Goal: Transaction & Acquisition: Purchase product/service

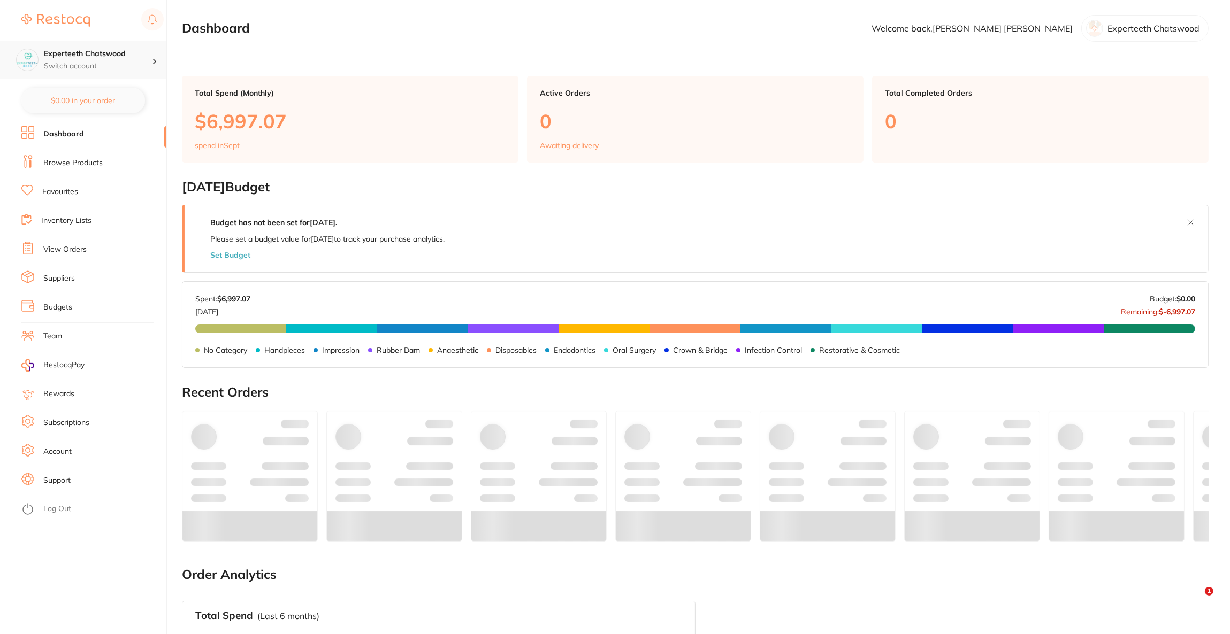
click at [52, 63] on p "Switch account" at bounding box center [98, 66] width 108 height 11
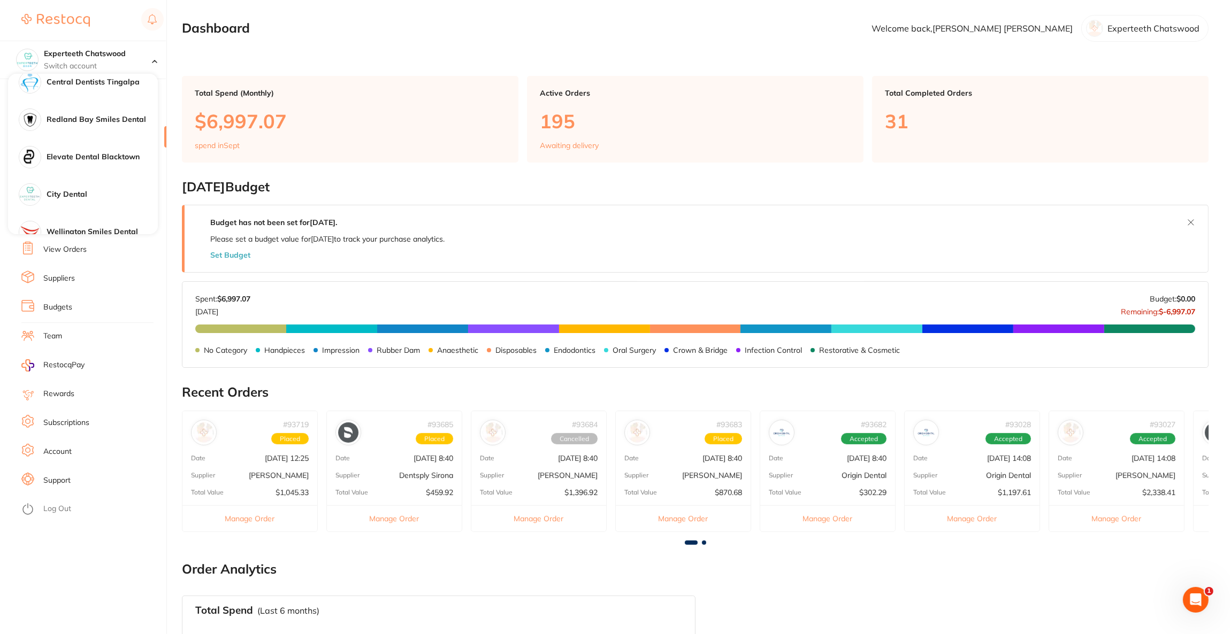
scroll to position [562, 0]
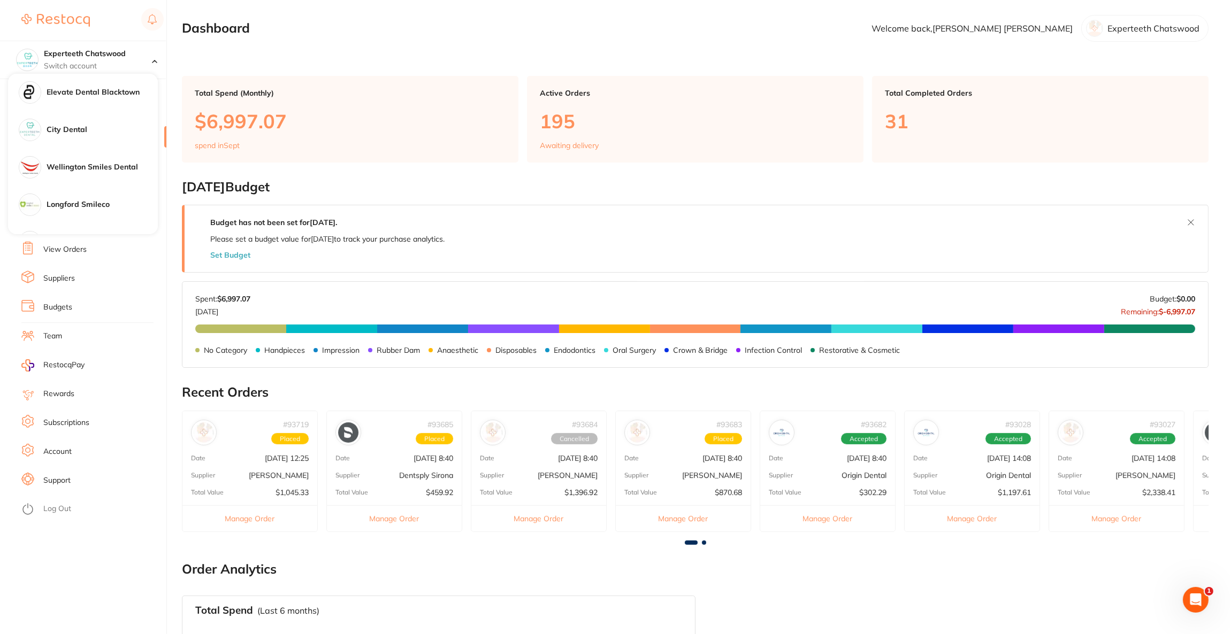
click at [90, 120] on div "City Dental" at bounding box center [83, 129] width 150 height 37
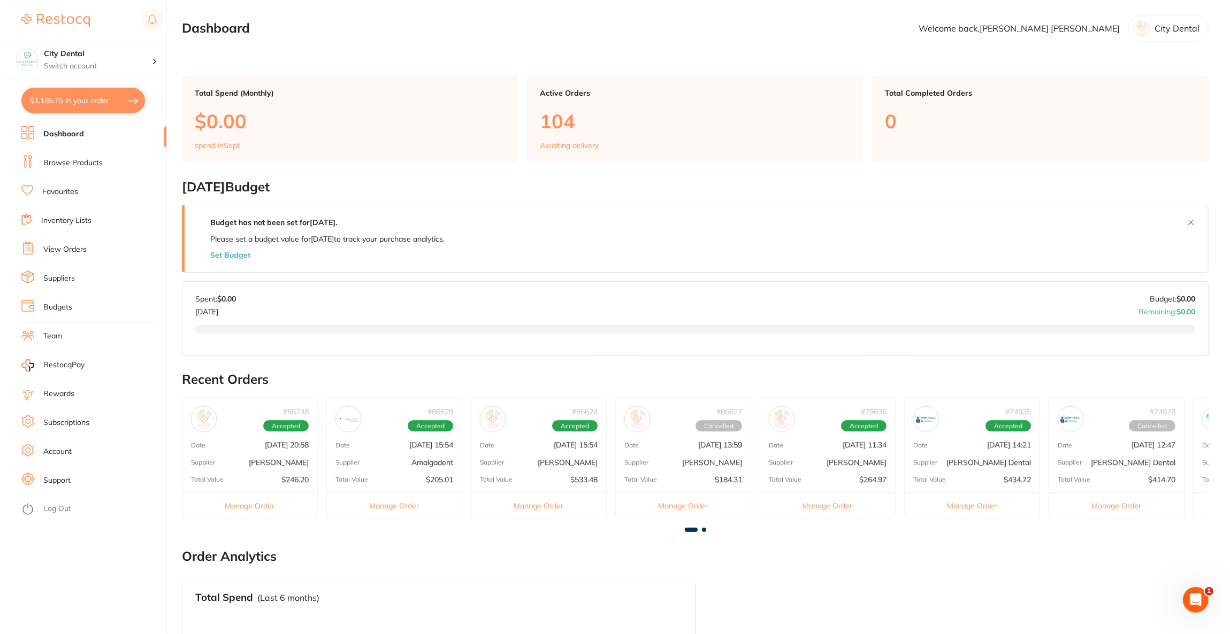
click at [97, 105] on button "$1,165.75 in your order" at bounding box center [83, 101] width 124 height 26
checkbox input "true"
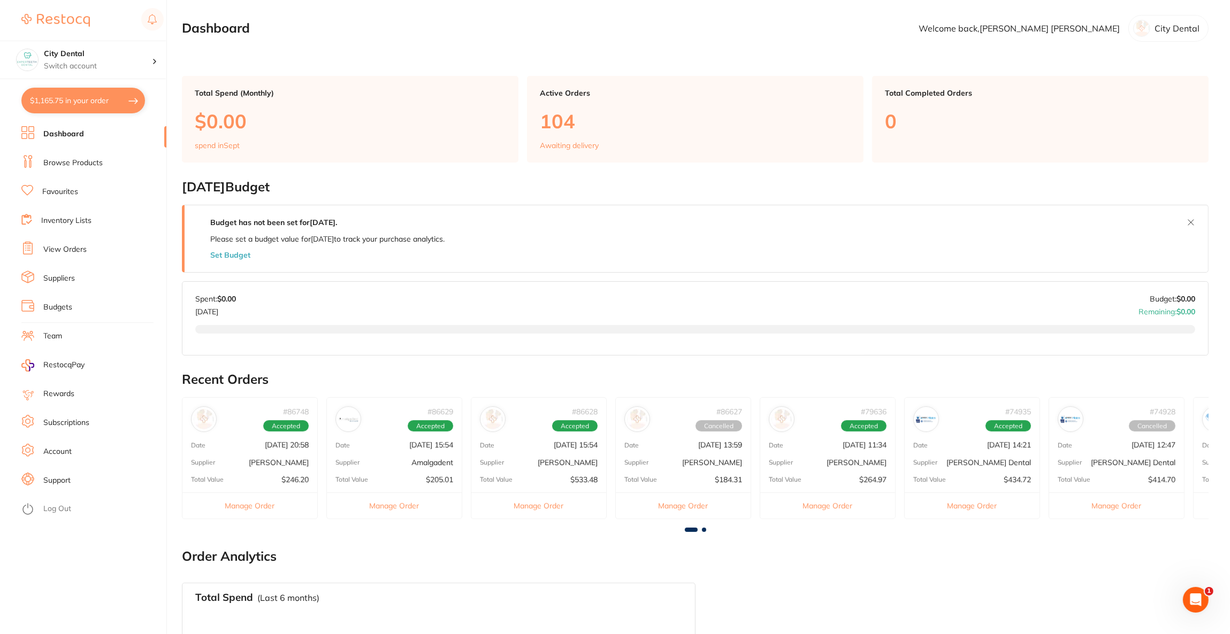
checkbox input "true"
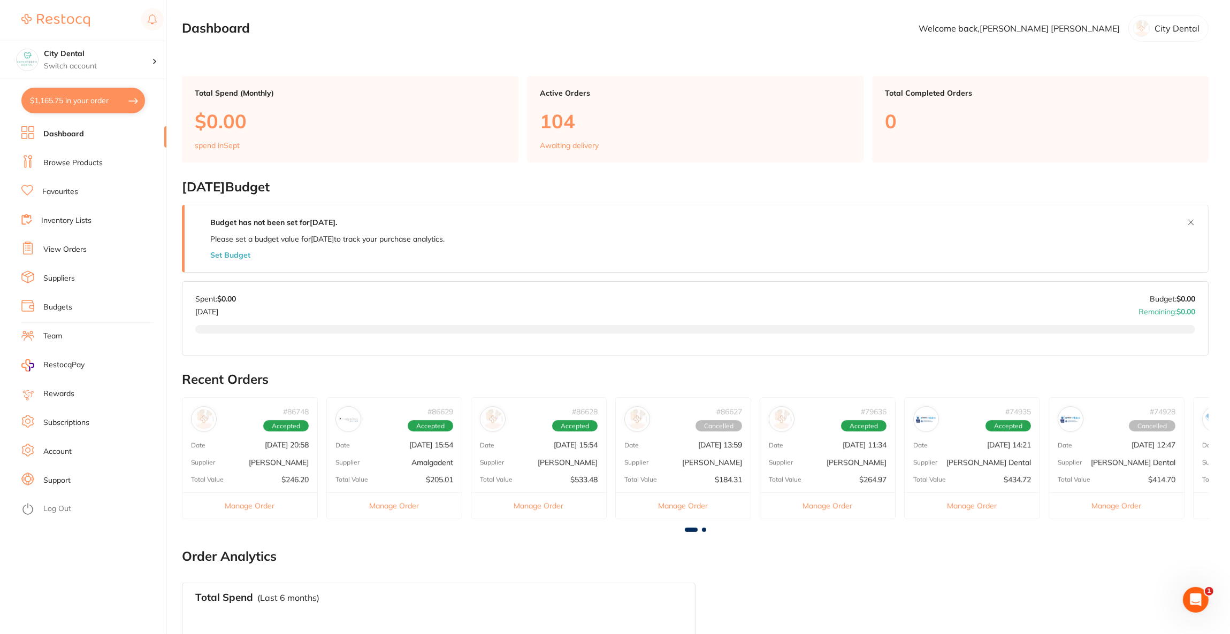
checkbox input "true"
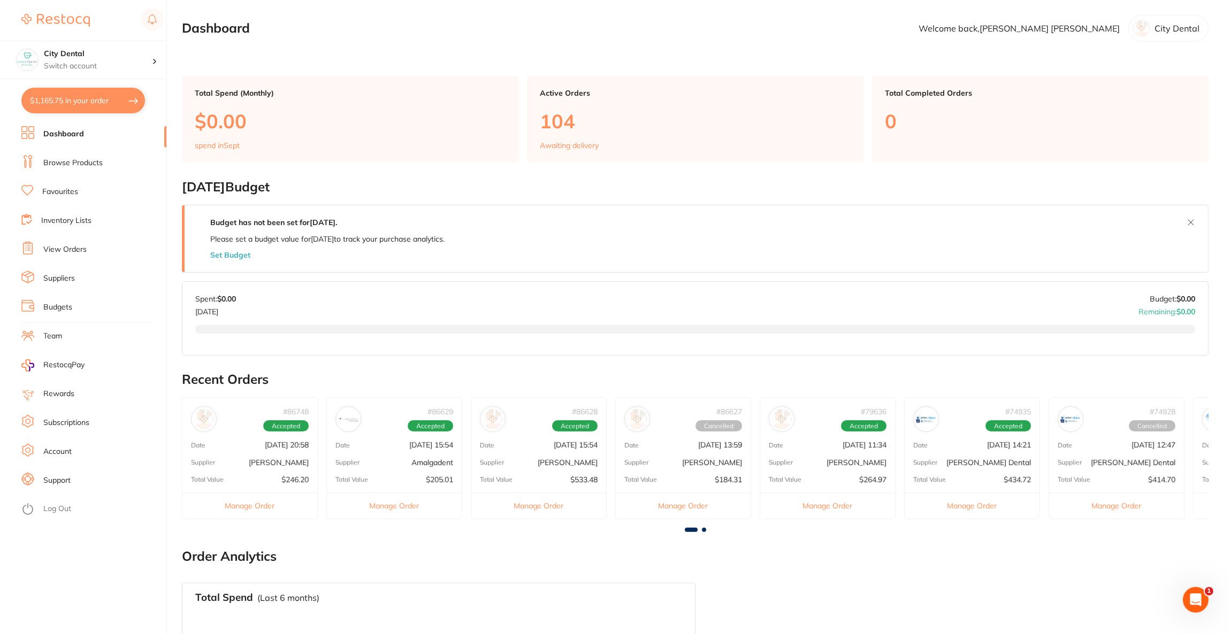
checkbox input "true"
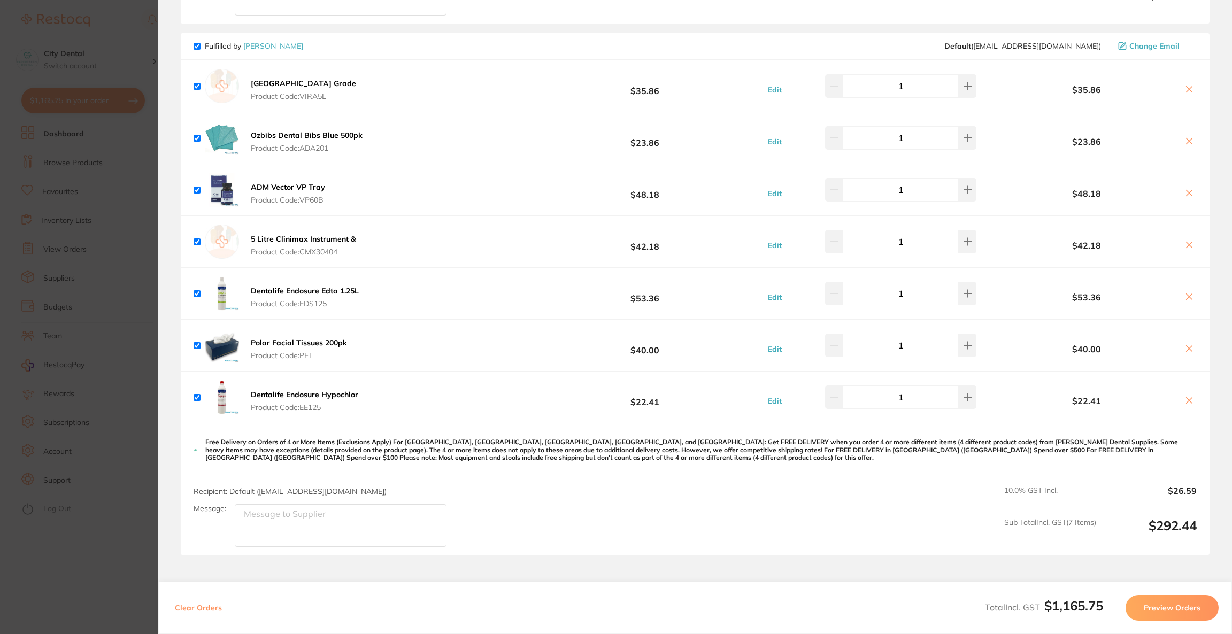
scroll to position [642, 0]
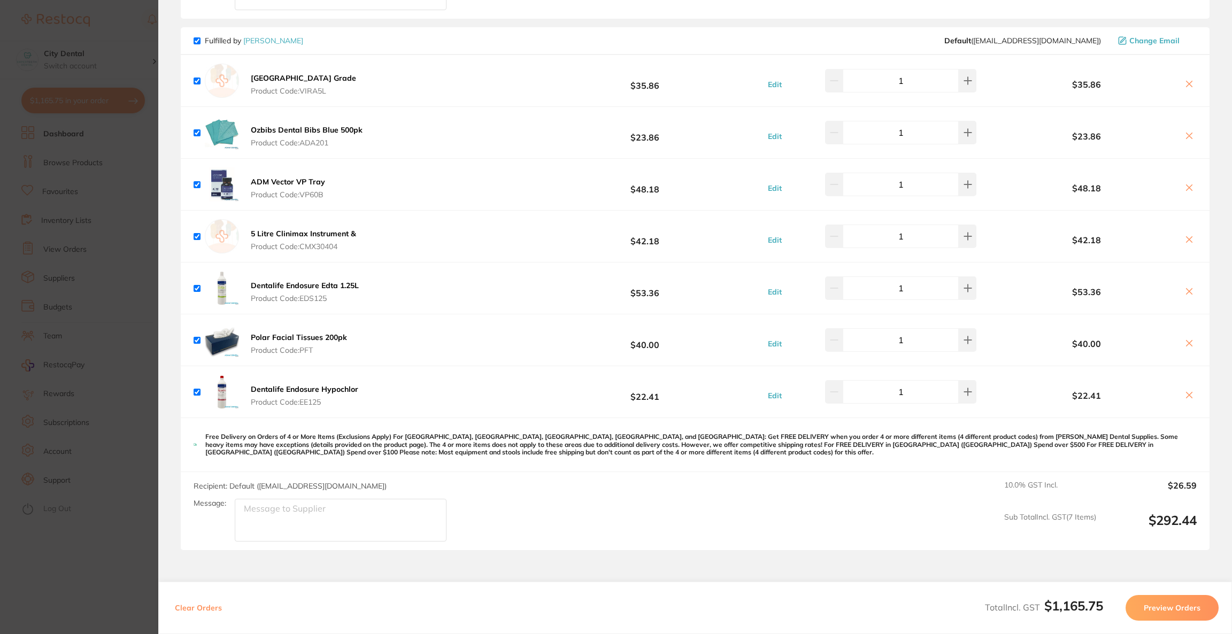
click at [63, 213] on section "Update RRP Set your pre negotiated price for this item. Item Agreed RRP (excl. …" at bounding box center [616, 317] width 1232 height 634
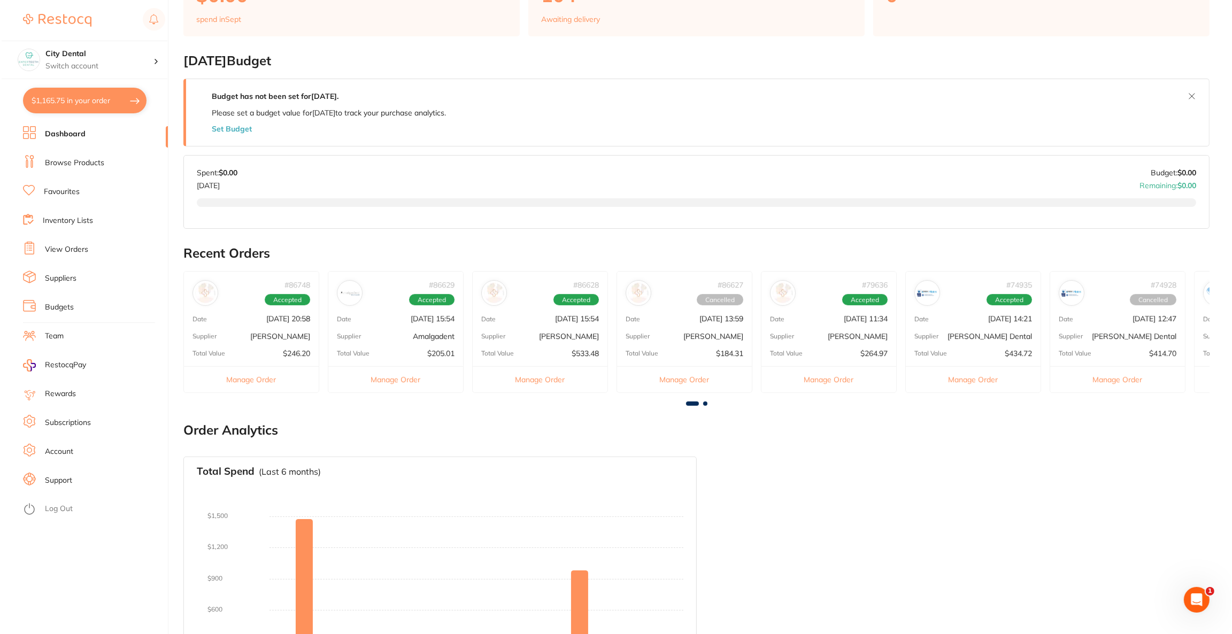
scroll to position [0, 0]
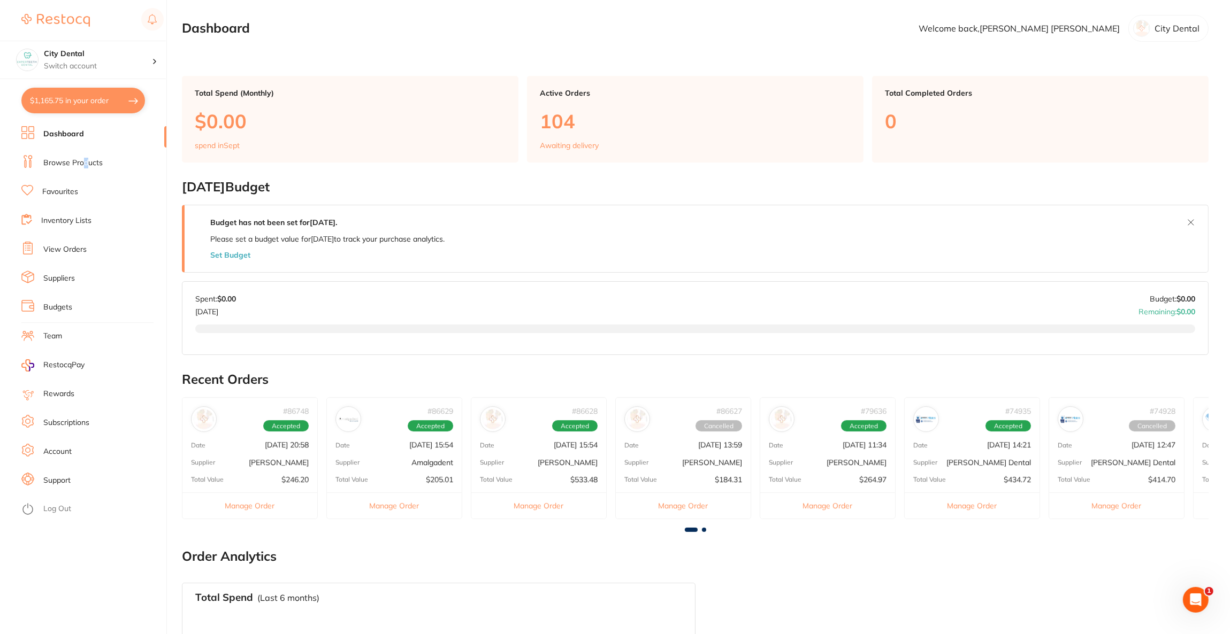
click at [85, 158] on link "Browse Products" at bounding box center [72, 163] width 59 height 11
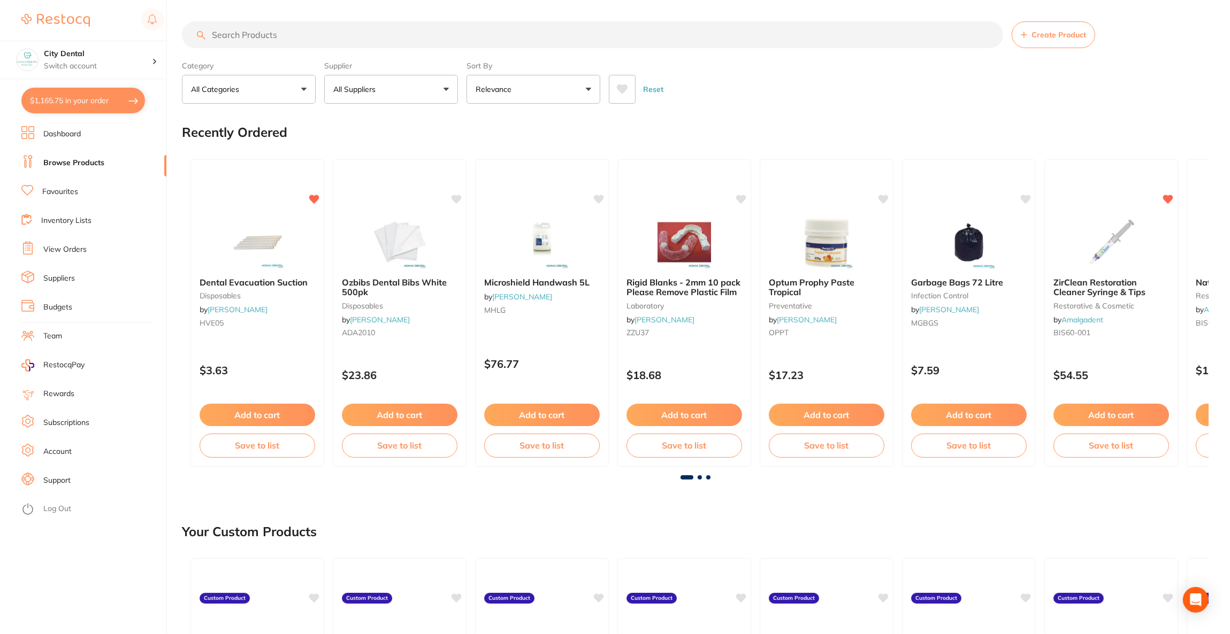
click at [312, 35] on input "search" at bounding box center [592, 34] width 821 height 27
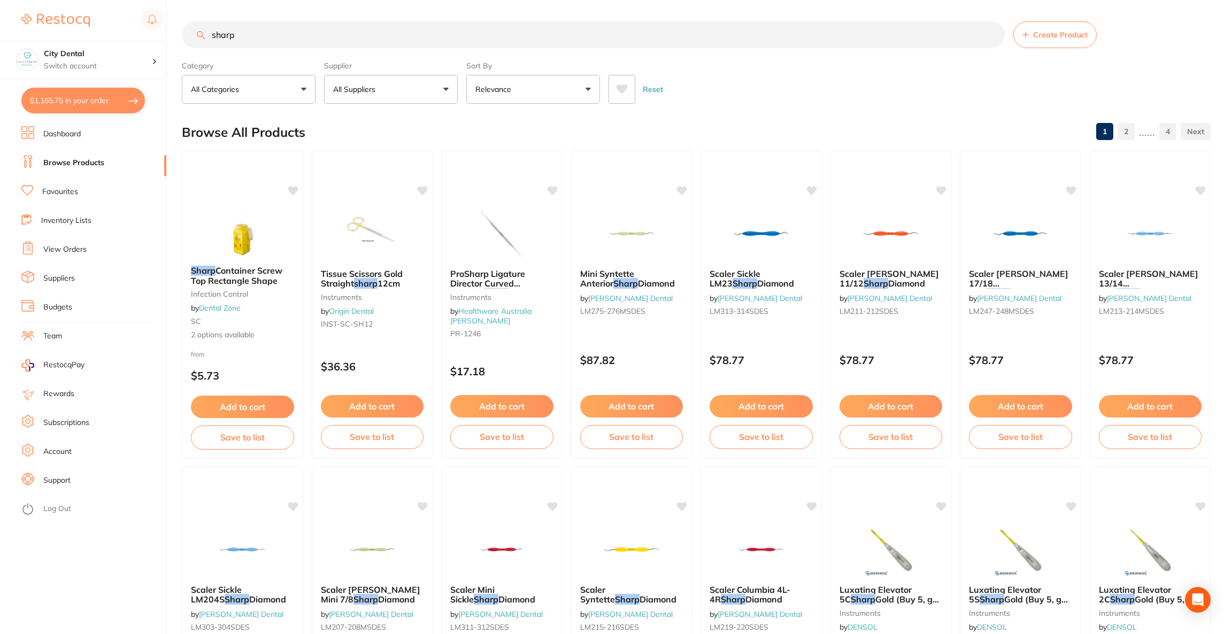
type input "sharp"
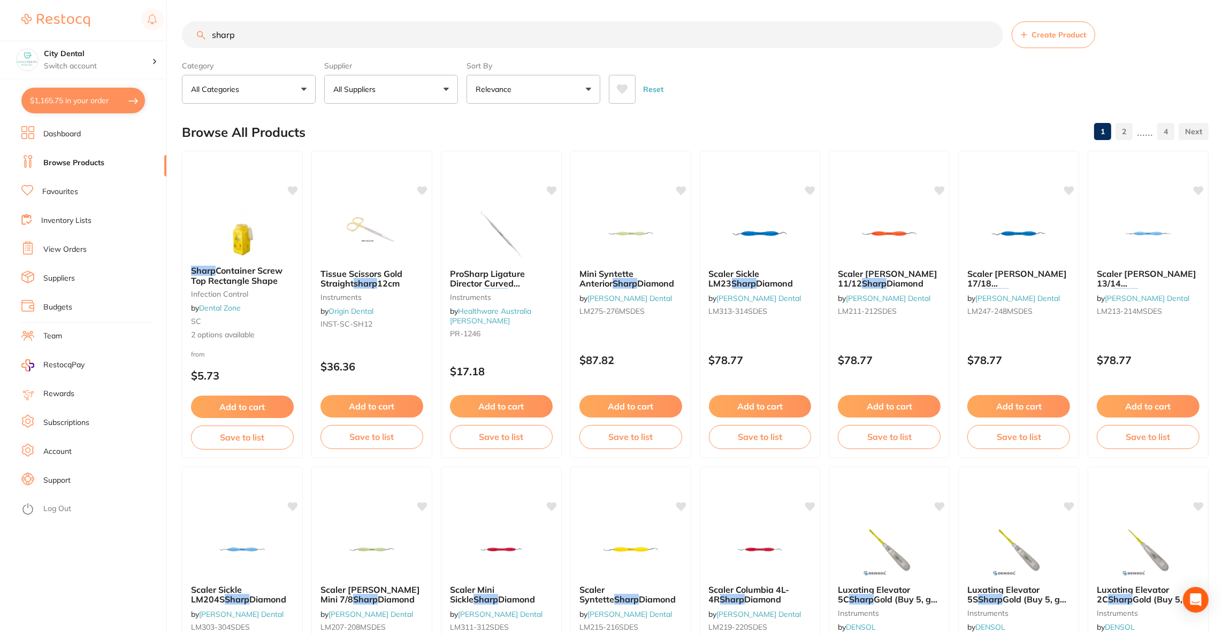
drag, startPoint x: 396, startPoint y: 89, endPoint x: 393, endPoint y: 103, distance: 14.3
click at [396, 89] on button "All Suppliers" at bounding box center [391, 89] width 134 height 29
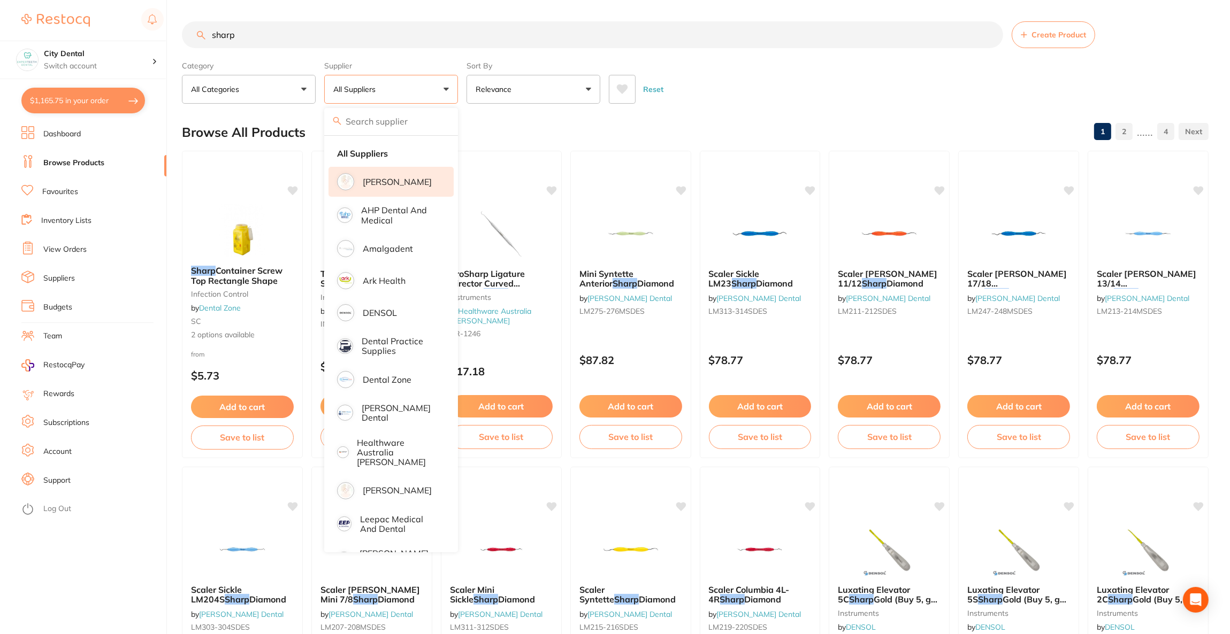
click at [399, 173] on li "[PERSON_NAME]" at bounding box center [390, 182] width 125 height 30
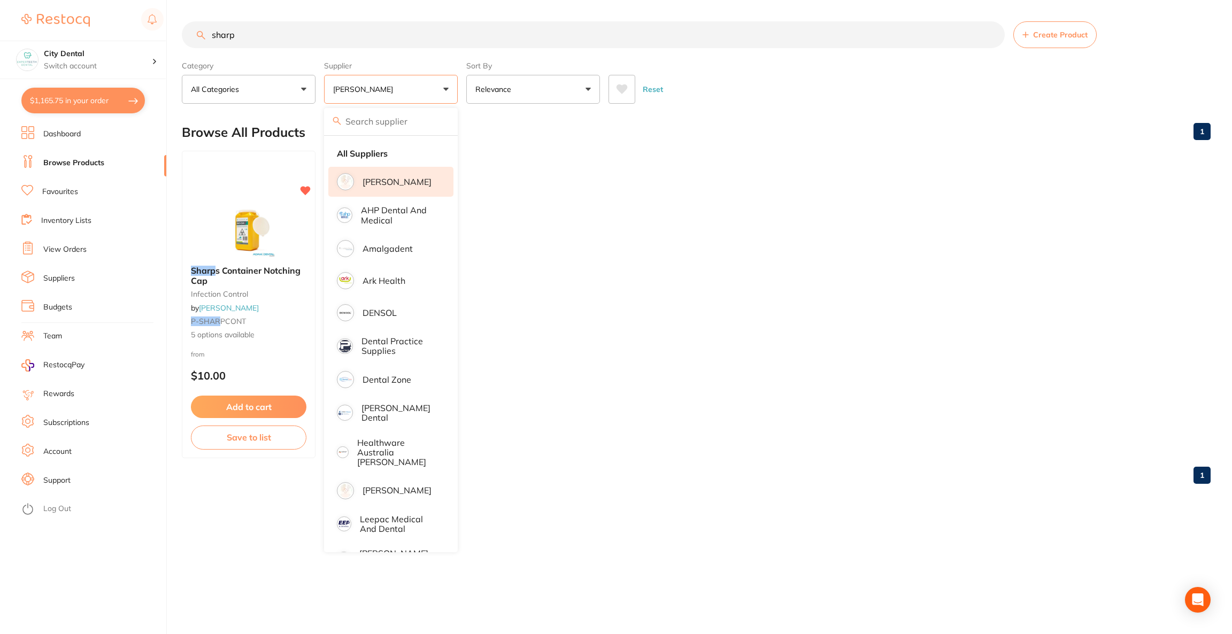
click at [756, 98] on div "Reset" at bounding box center [906, 84] width 594 height 37
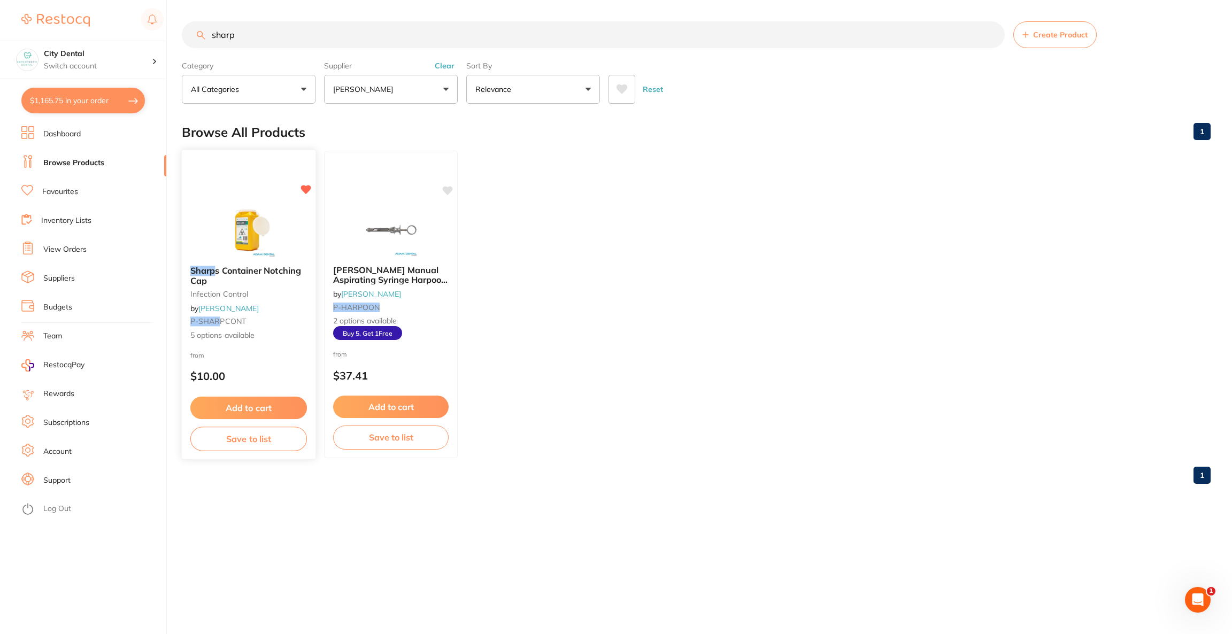
click at [312, 197] on div "Sharp s Container Notching Cap infection control by [PERSON_NAME] P-SHAR PCONT …" at bounding box center [248, 304] width 135 height 311
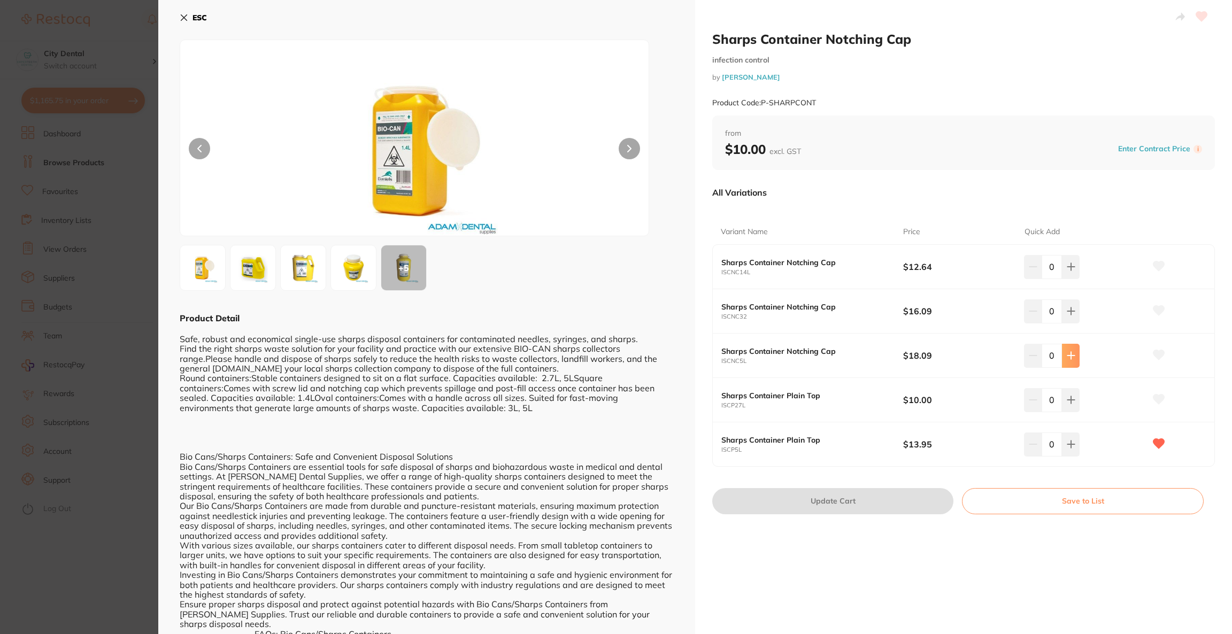
click at [1071, 355] on icon at bounding box center [1071, 355] width 9 height 9
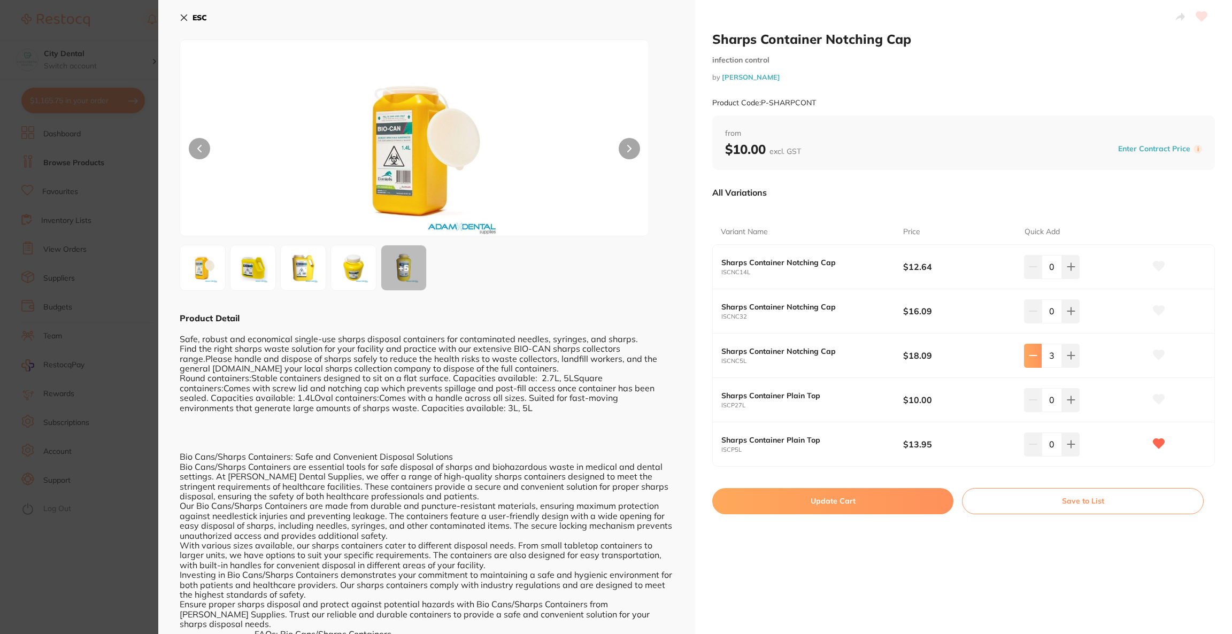
click at [1036, 358] on button at bounding box center [1033, 356] width 18 height 24
click at [1076, 358] on button at bounding box center [1071, 356] width 18 height 24
type input "3"
click at [891, 489] on button "Update Cart" at bounding box center [833, 501] width 241 height 26
checkbox input "false"
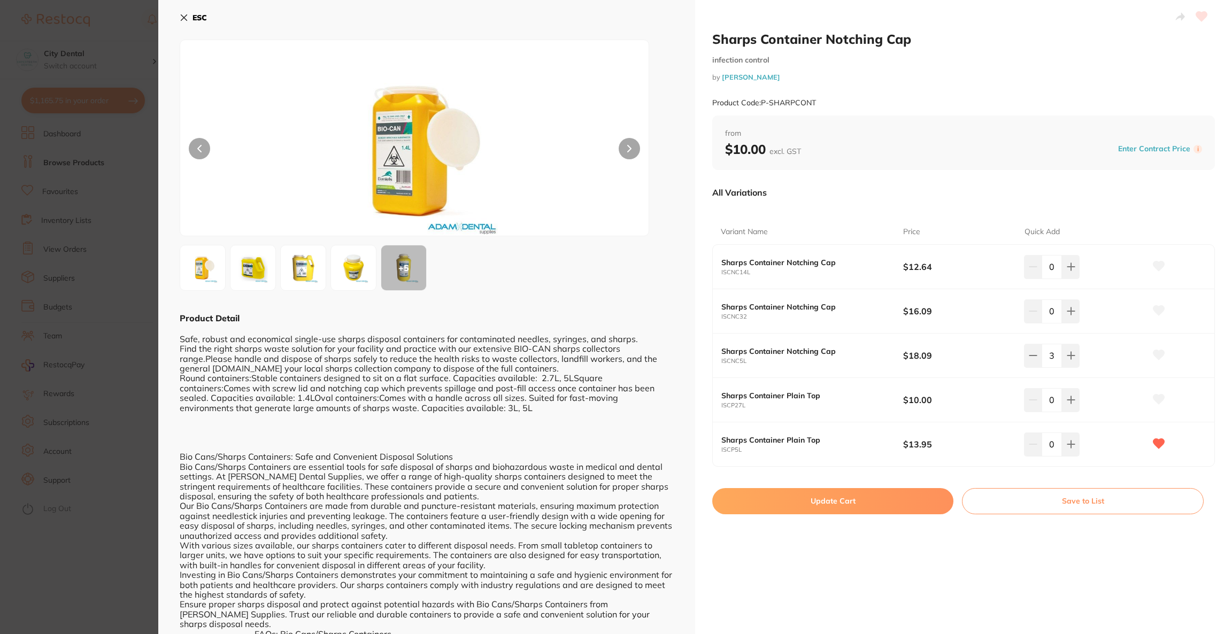
checkbox input "false"
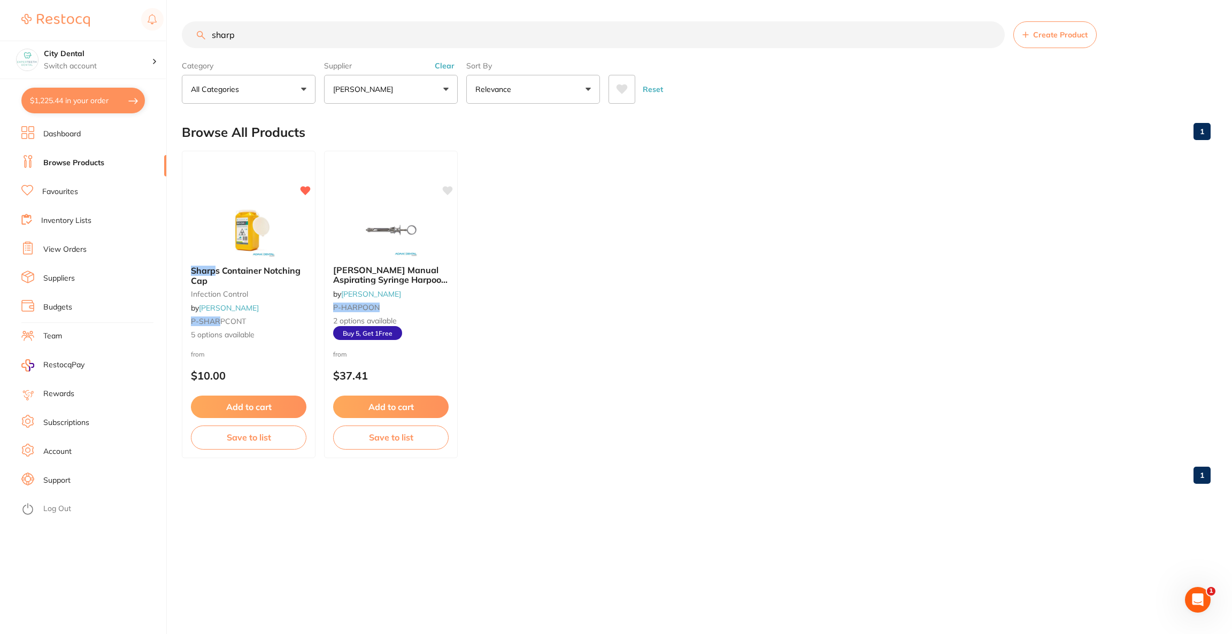
click at [111, 99] on button "$1,225.44 in your order" at bounding box center [83, 101] width 124 height 26
checkbox input "true"
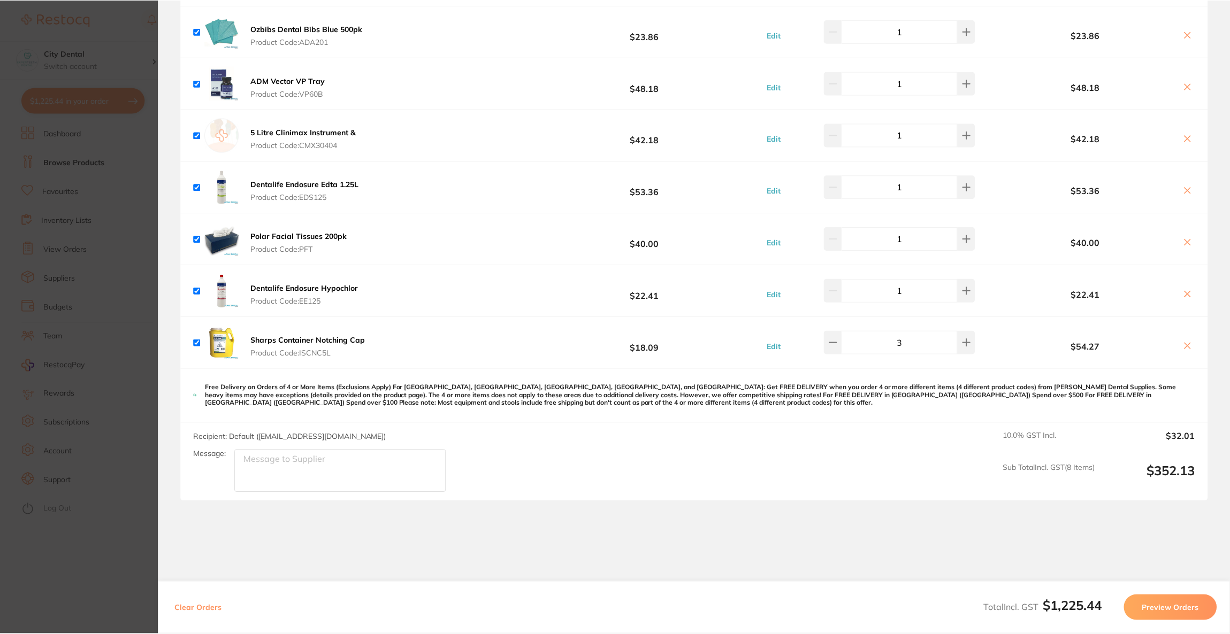
scroll to position [822, 0]
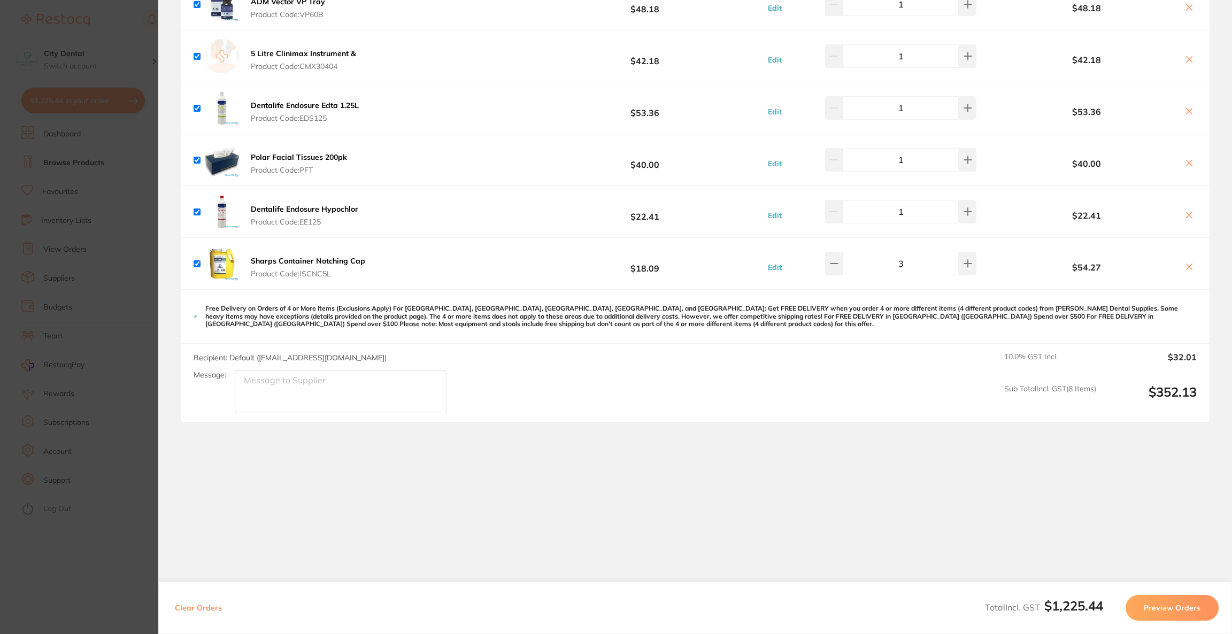
click at [81, 47] on section "Update RRP Set your pre negotiated price for this item. Item Agreed RRP (excl. …" at bounding box center [616, 317] width 1232 height 634
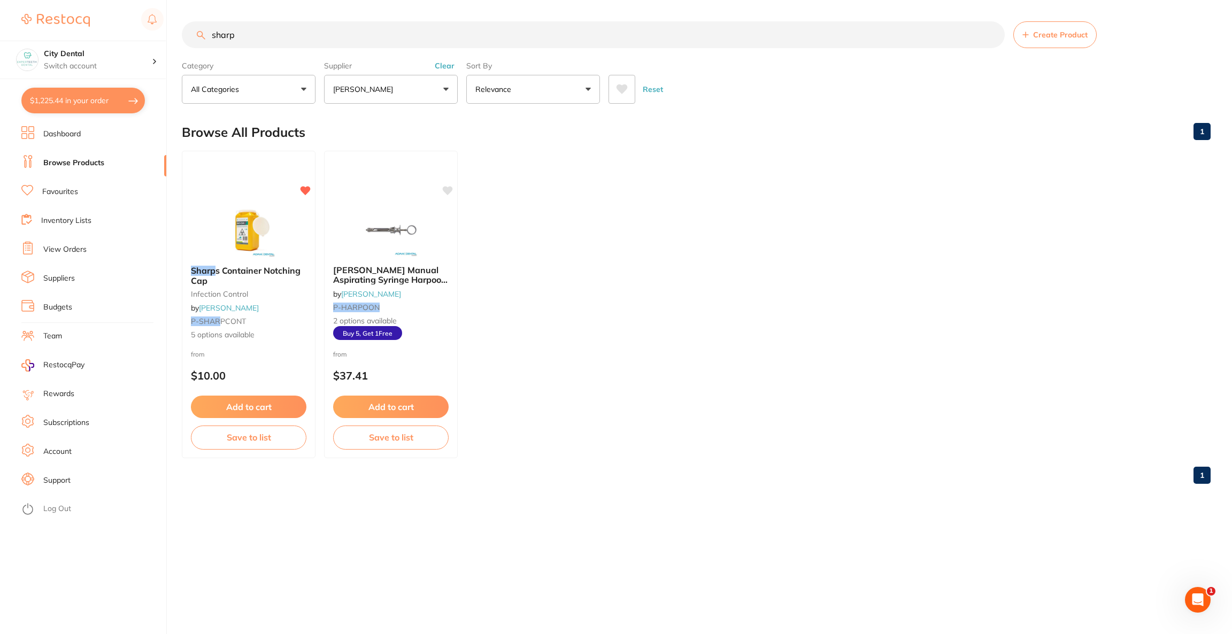
drag, startPoint x: 266, startPoint y: 34, endPoint x: 149, endPoint y: 37, distance: 116.7
click at [149, 37] on div "$1,225.44 City Dental Switch account Riaz [MEDICAL_DATA] Experteeth Dental [GEO…" at bounding box center [616, 317] width 1232 height 634
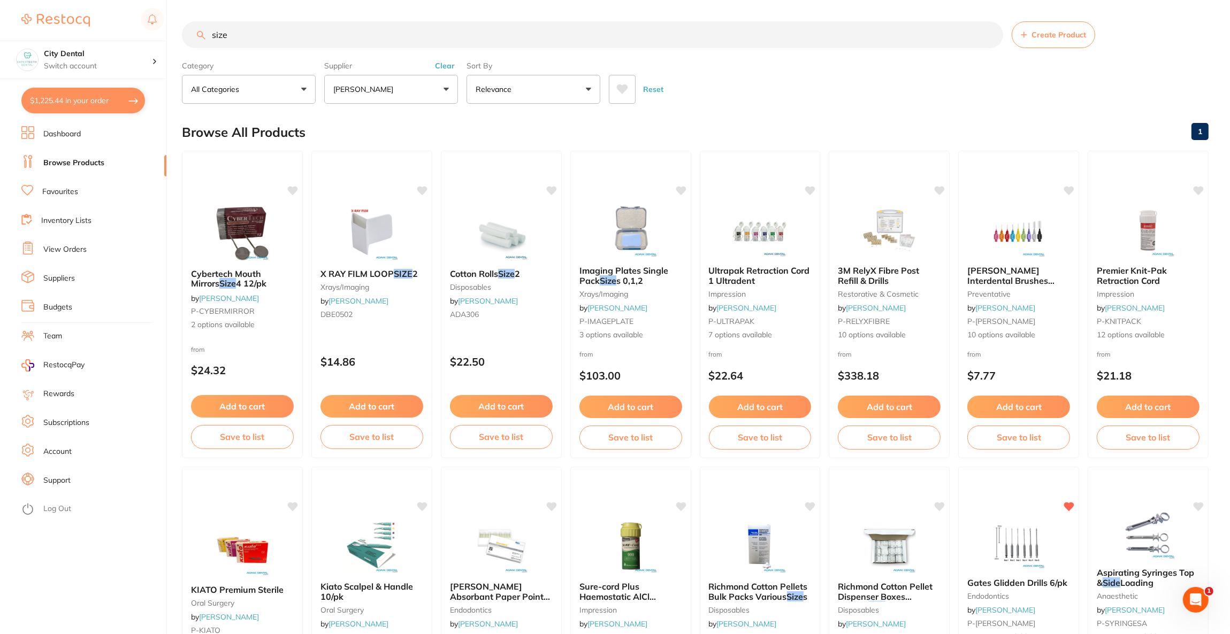
scroll to position [0, 0]
type input "s"
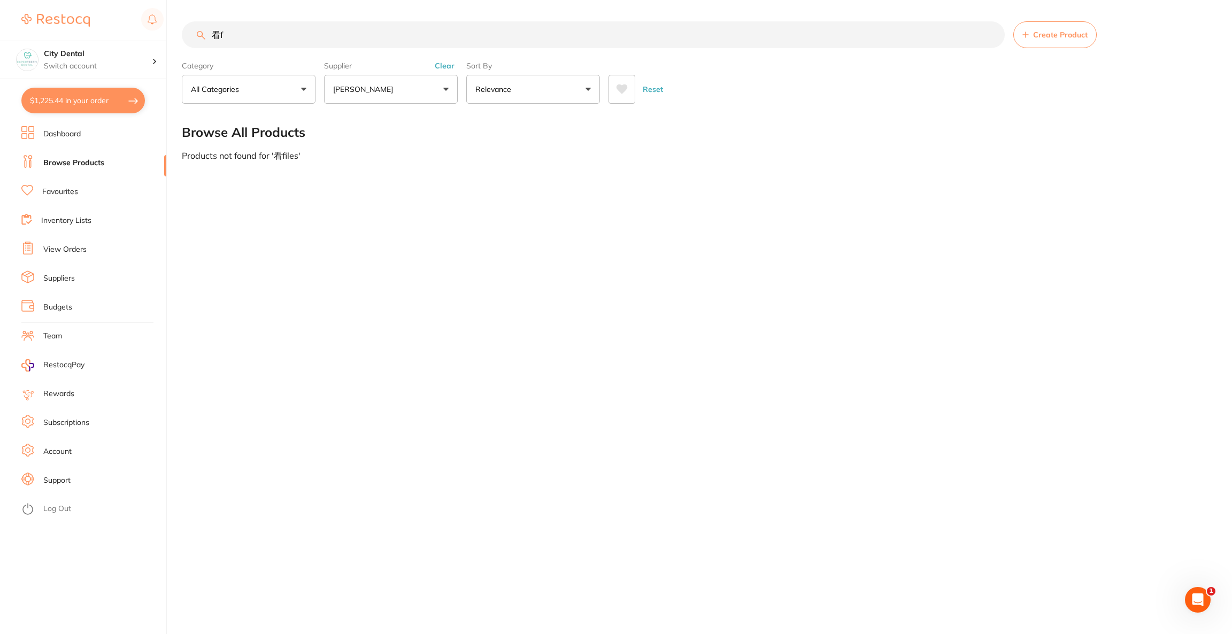
type input "看"
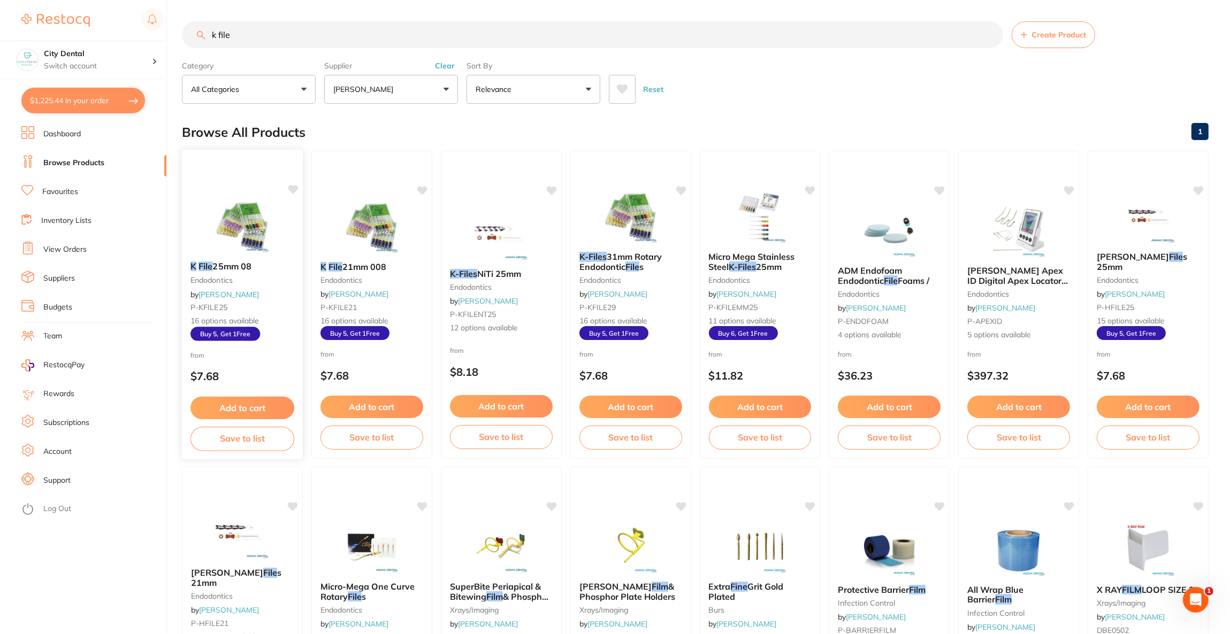
type input "k file"
click at [232, 213] on img at bounding box center [242, 226] width 70 height 54
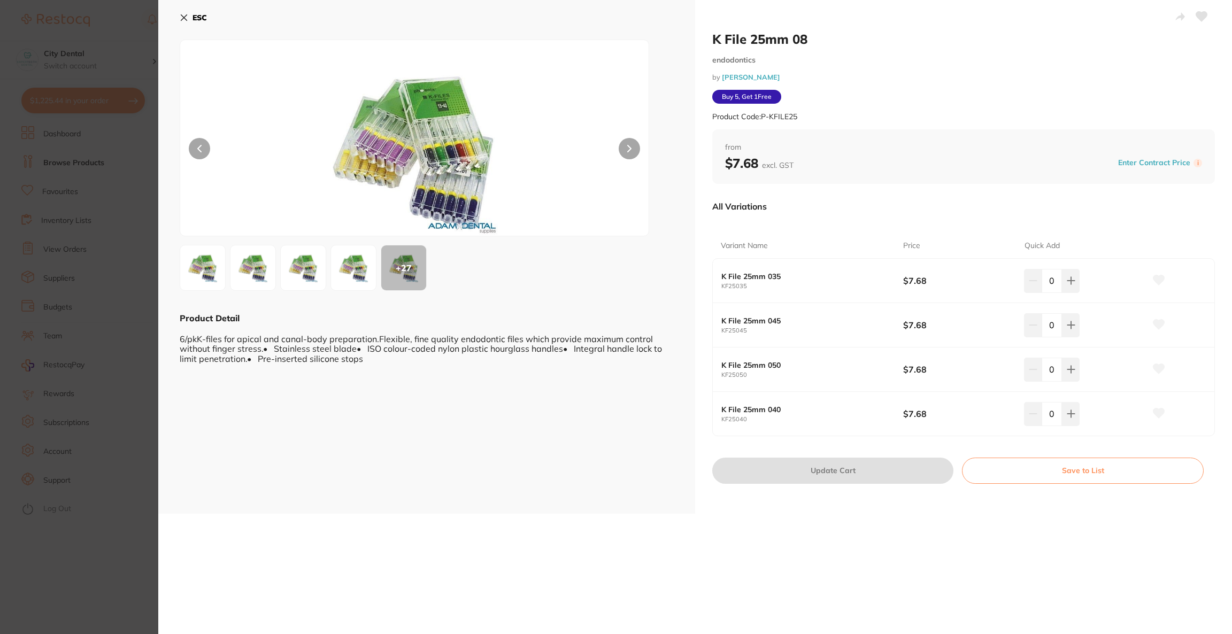
click at [86, 252] on section "K File 25mm 08 endodontics by [PERSON_NAME] Product Code: P-KFILE25 ESC + 27 Pr…" at bounding box center [616, 317] width 1232 height 634
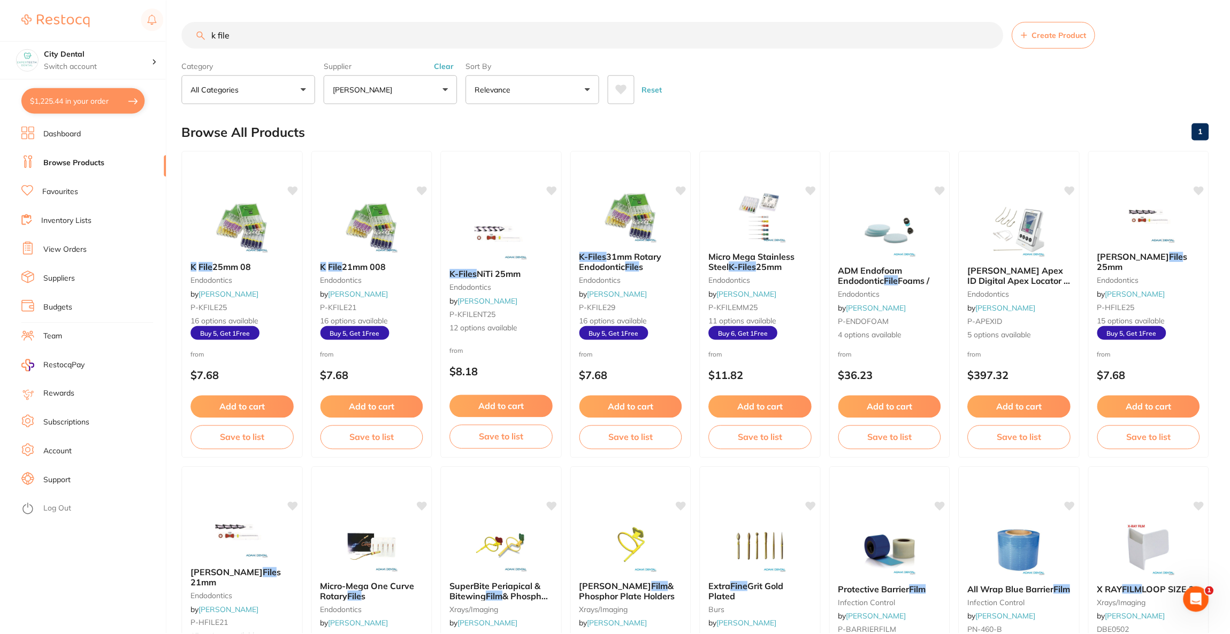
scroll to position [4, 0]
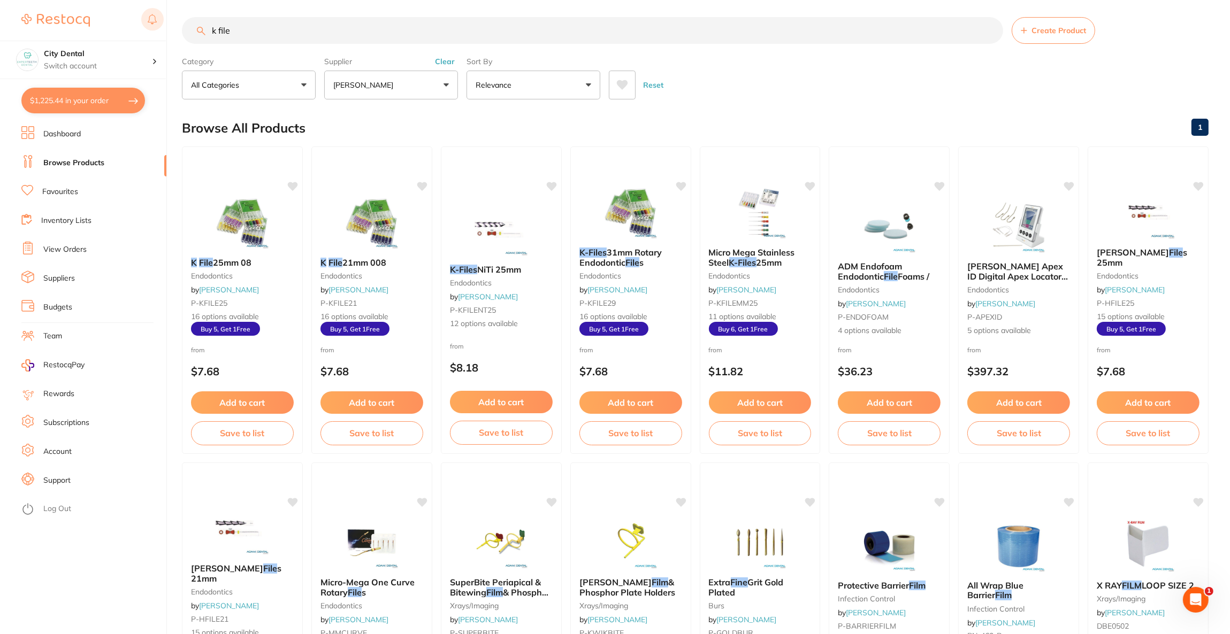
drag, startPoint x: 267, startPoint y: 25, endPoint x: 142, endPoint y: 27, distance: 125.2
click at [142, 27] on div "$1,225.44 City Dental Switch account Riaz [MEDICAL_DATA] Experteeth Dental [GEO…" at bounding box center [615, 313] width 1230 height 634
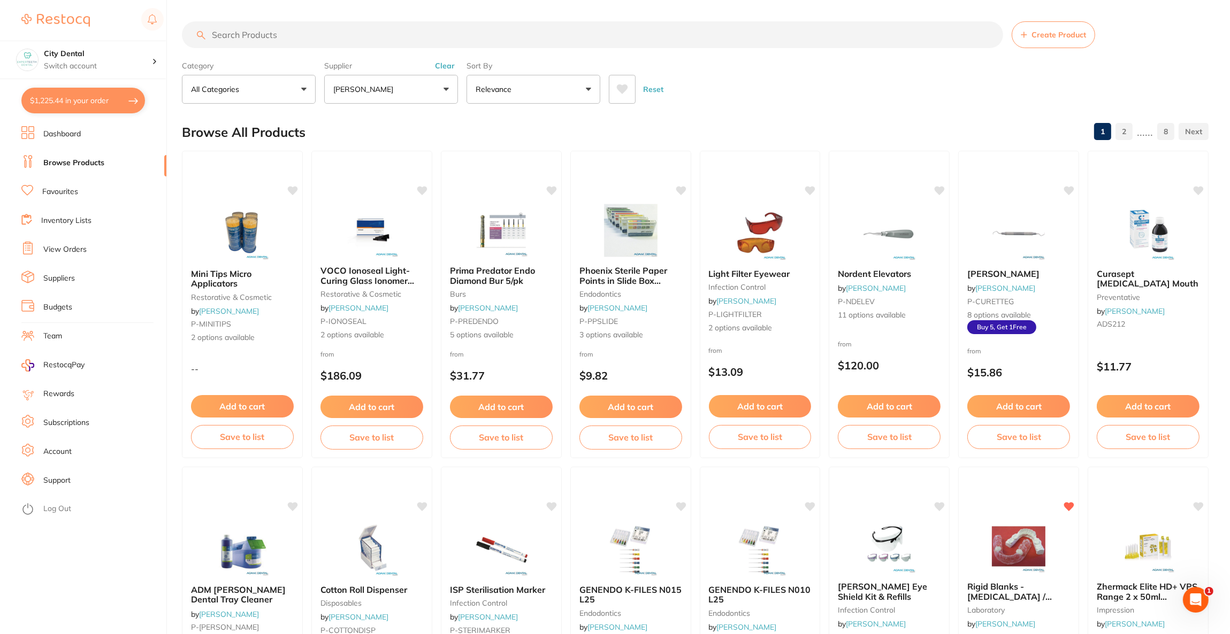
scroll to position [0, 0]
click at [306, 48] on input "search" at bounding box center [592, 34] width 821 height 27
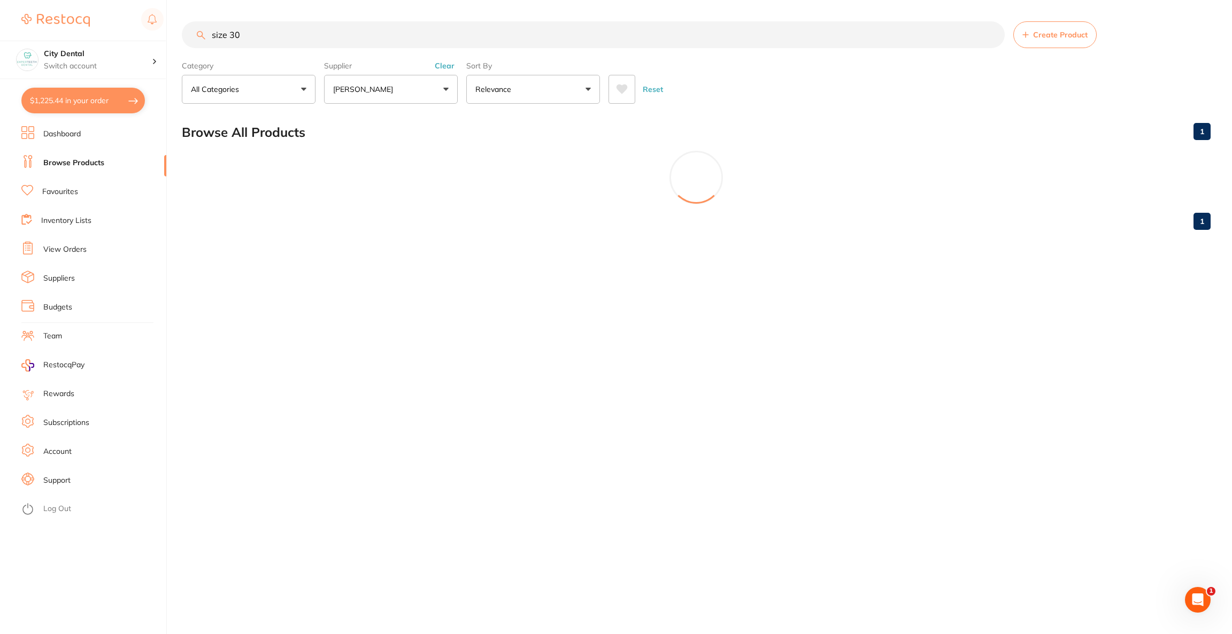
type input "size 30"
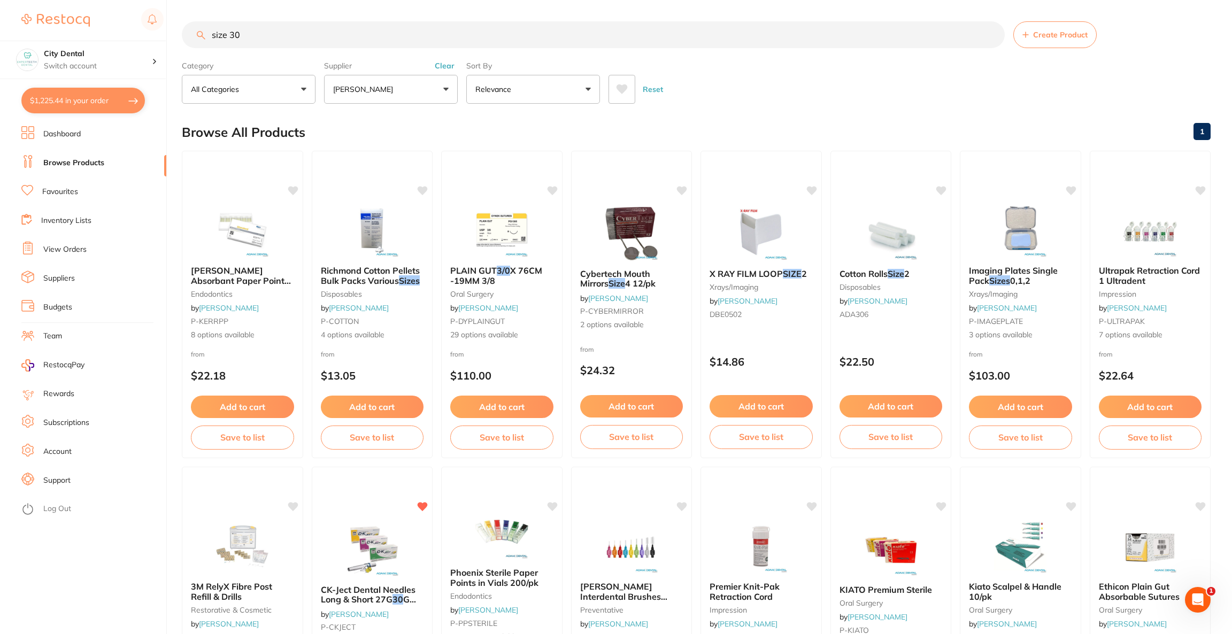
click at [367, 88] on p "[PERSON_NAME]" at bounding box center [365, 89] width 64 height 11
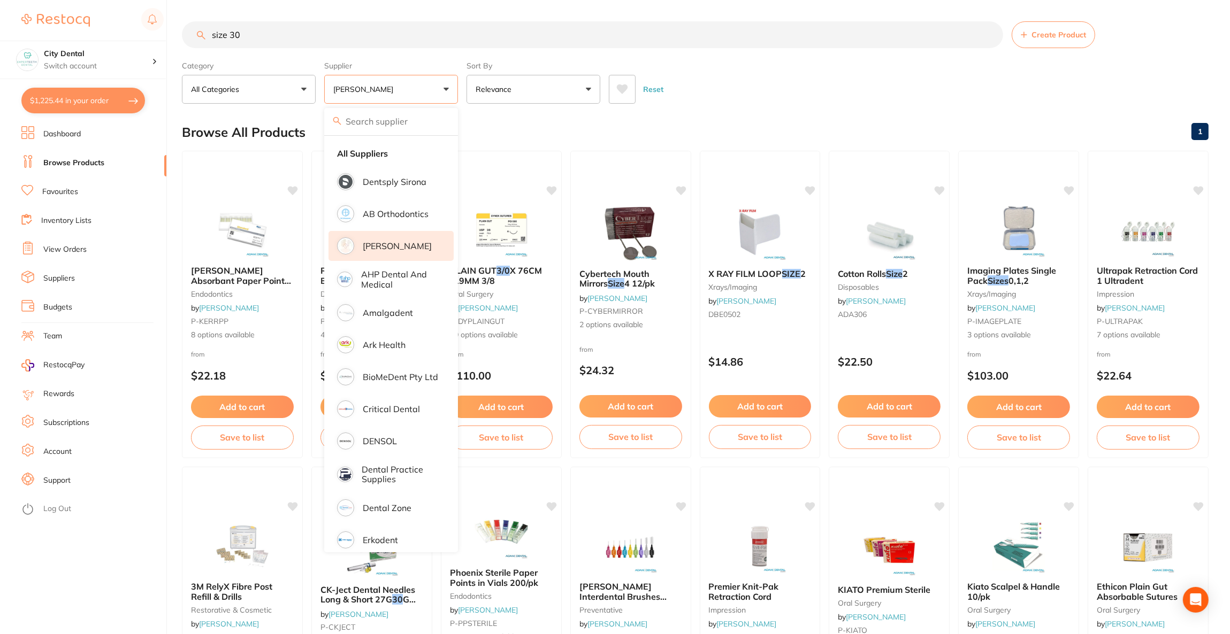
click at [377, 234] on li "[PERSON_NAME]" at bounding box center [390, 246] width 125 height 30
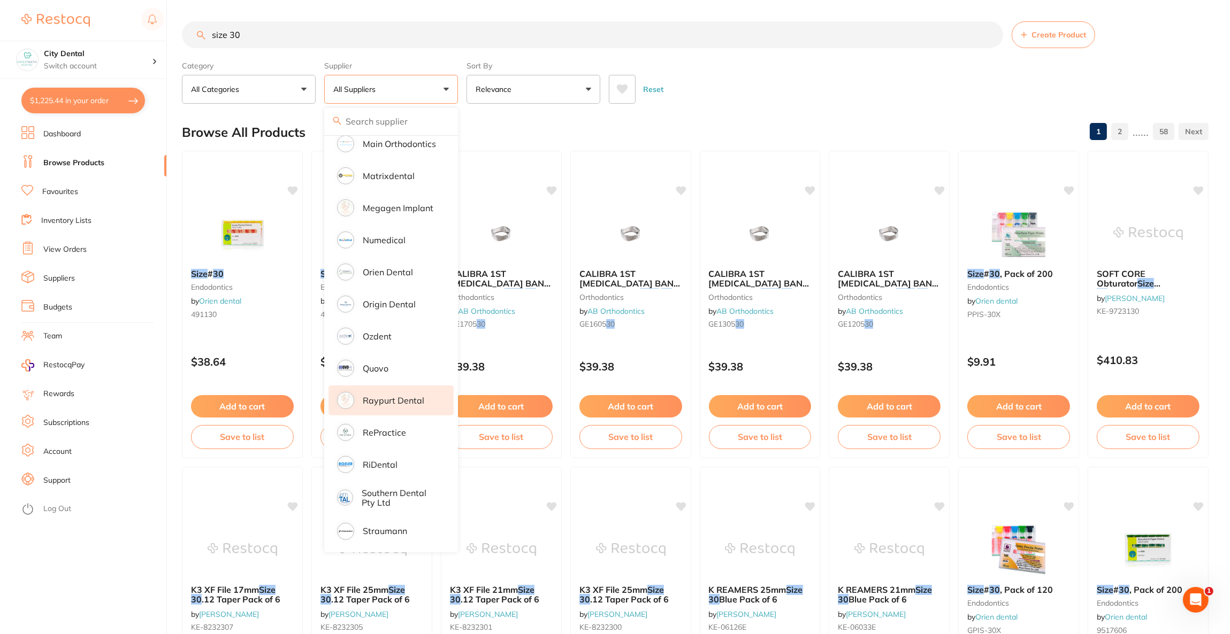
scroll to position [801, 0]
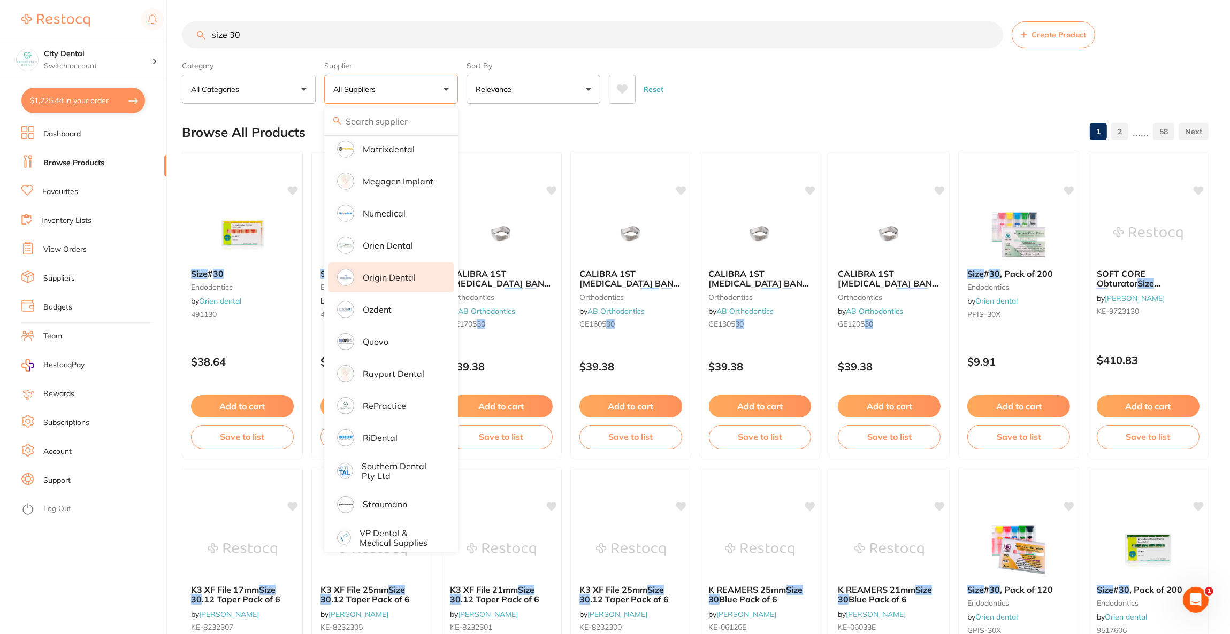
click at [389, 263] on li "Origin Dental" at bounding box center [390, 278] width 125 height 30
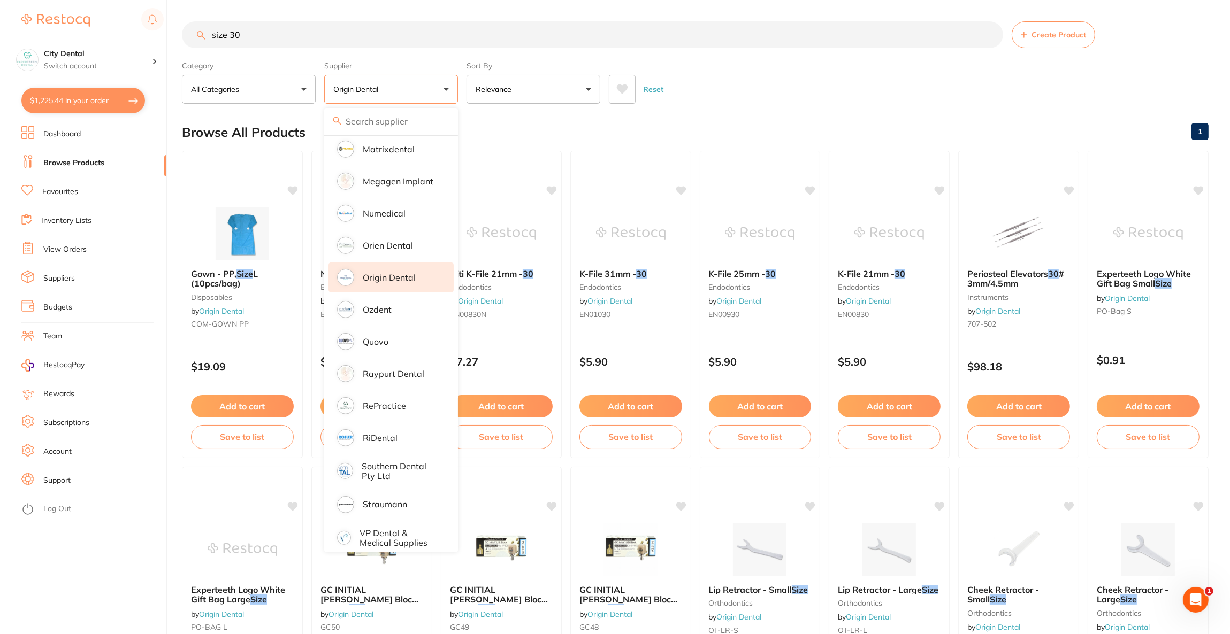
click at [795, 82] on div "Reset" at bounding box center [904, 84] width 591 height 37
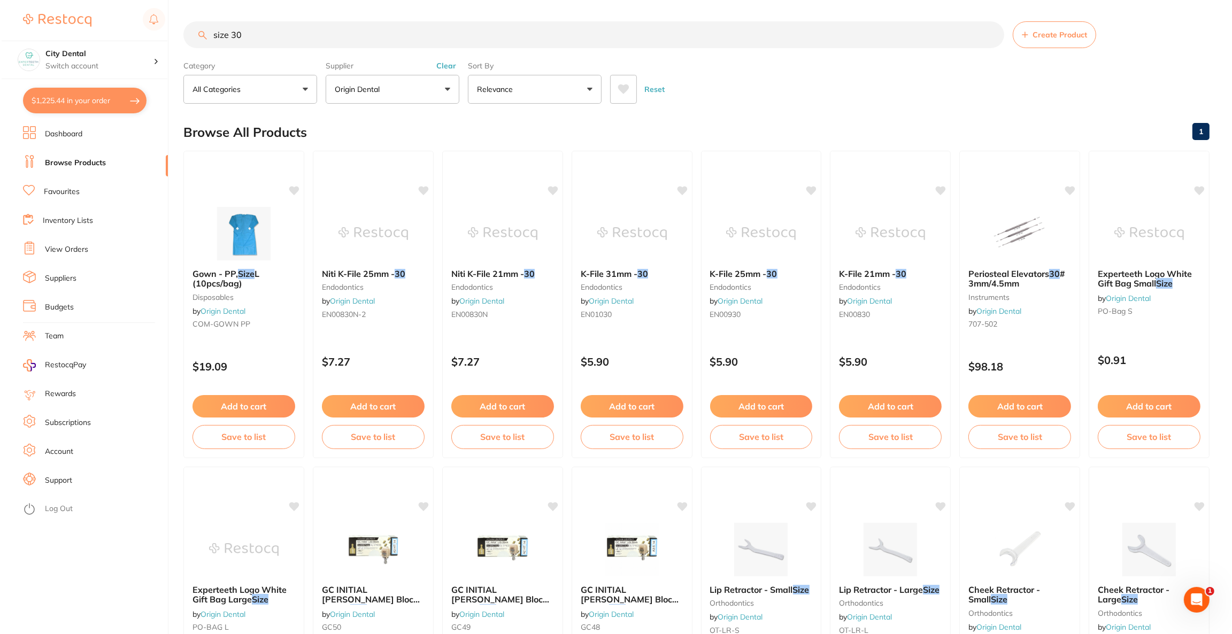
scroll to position [0, 0]
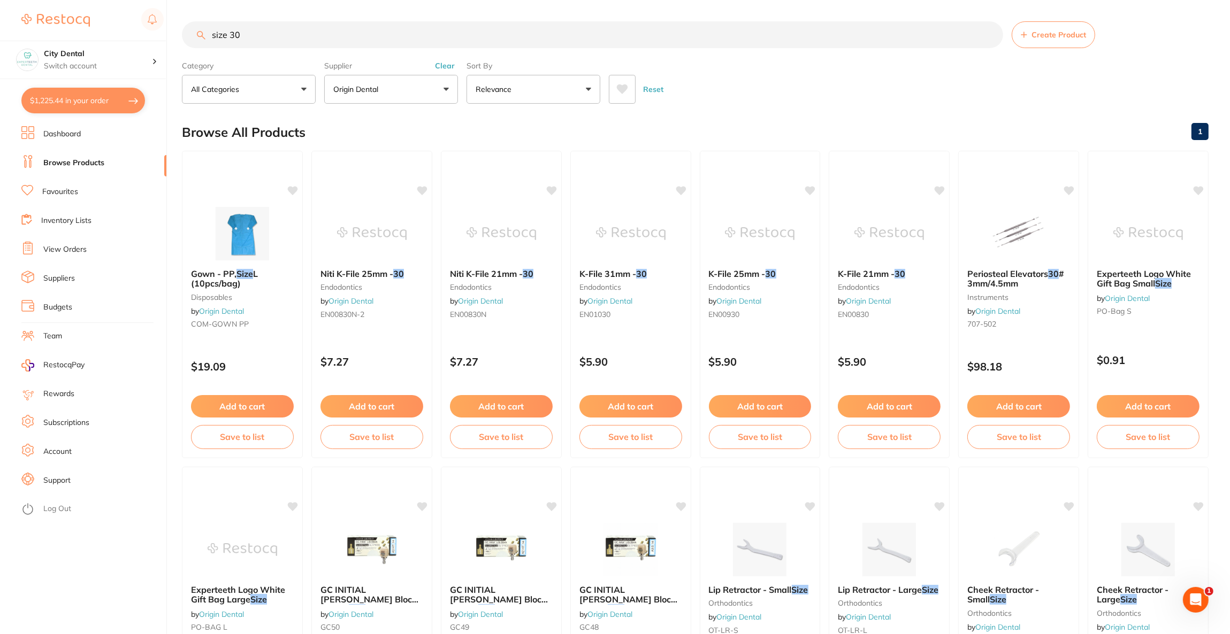
click at [80, 104] on button "$1,225.44 in your order" at bounding box center [83, 101] width 124 height 26
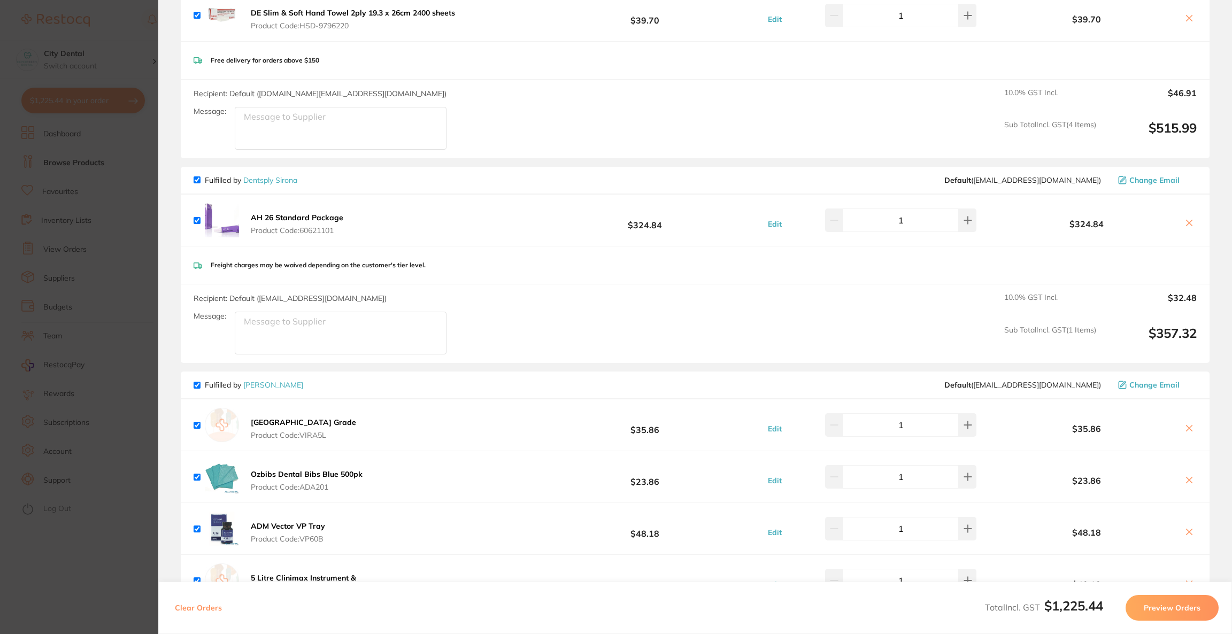
scroll to position [341, 0]
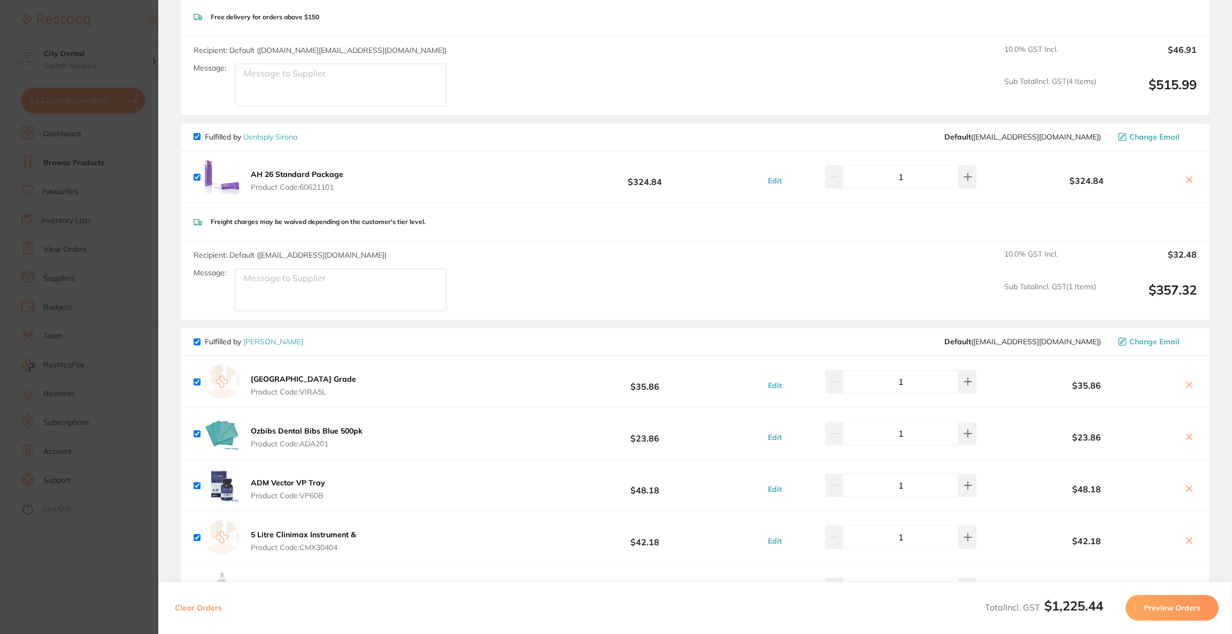
click at [201, 136] on span "Fulfilled by Dentsply Sirona" at bounding box center [246, 137] width 104 height 10
click at [197, 134] on input "checkbox" at bounding box center [197, 136] width 7 height 7
checkbox input "false"
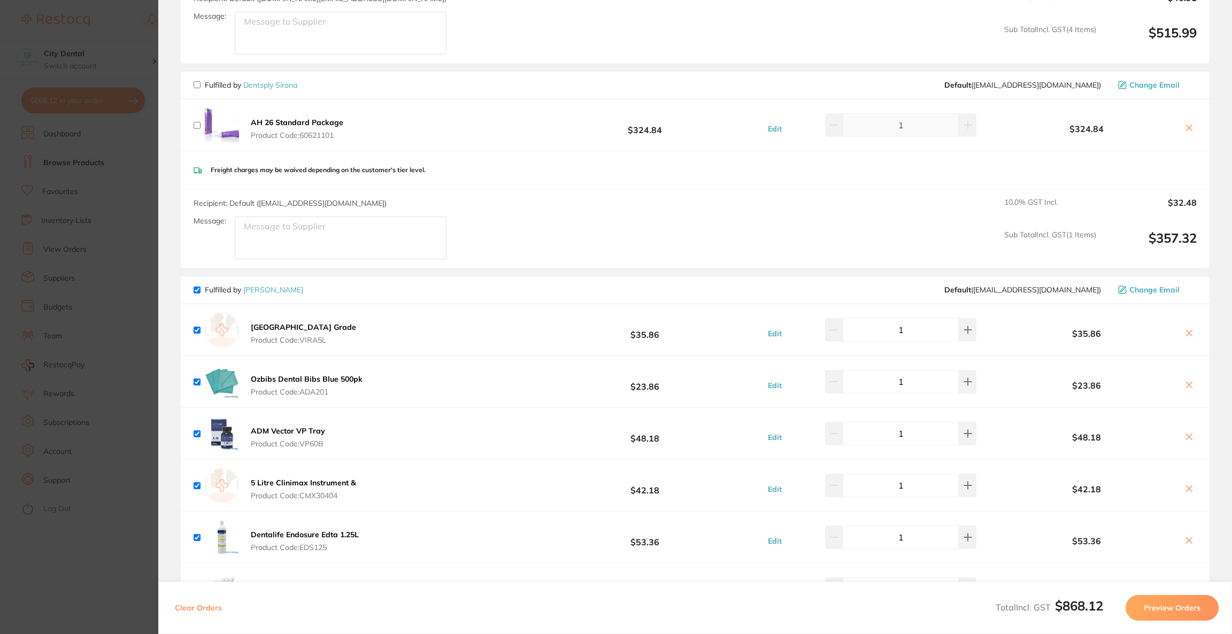
scroll to position [501, 0]
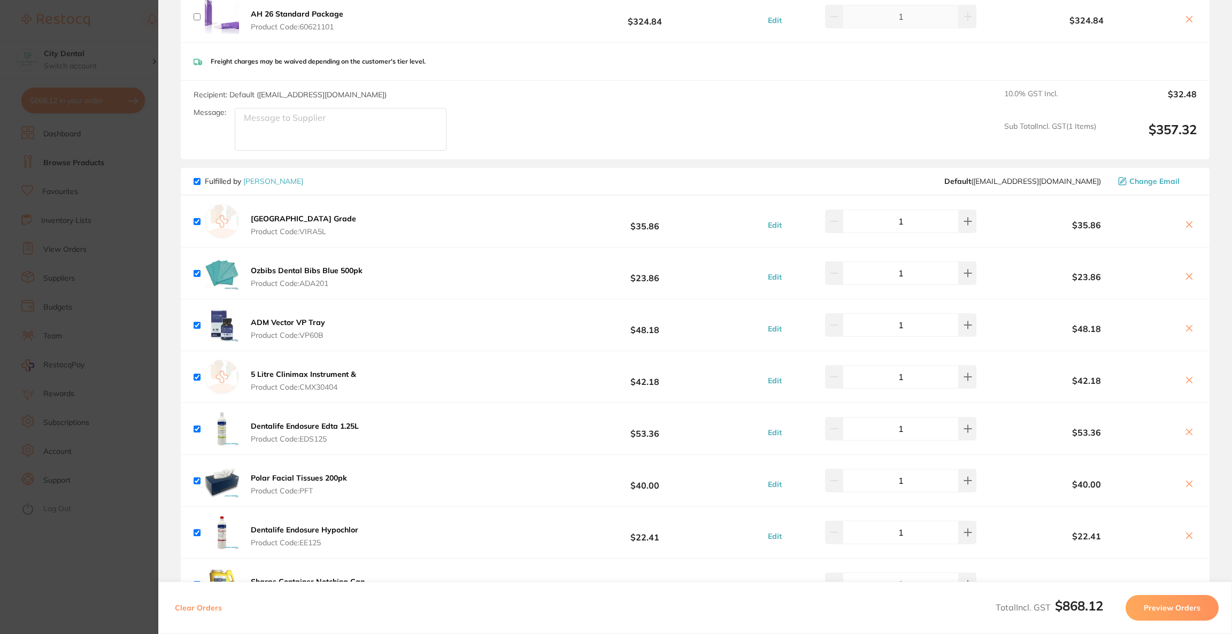
click at [200, 273] on input "checkbox" at bounding box center [197, 273] width 7 height 7
checkbox input "false"
click at [197, 322] on input "checkbox" at bounding box center [197, 325] width 7 height 7
click at [198, 326] on input "checkbox" at bounding box center [197, 325] width 7 height 7
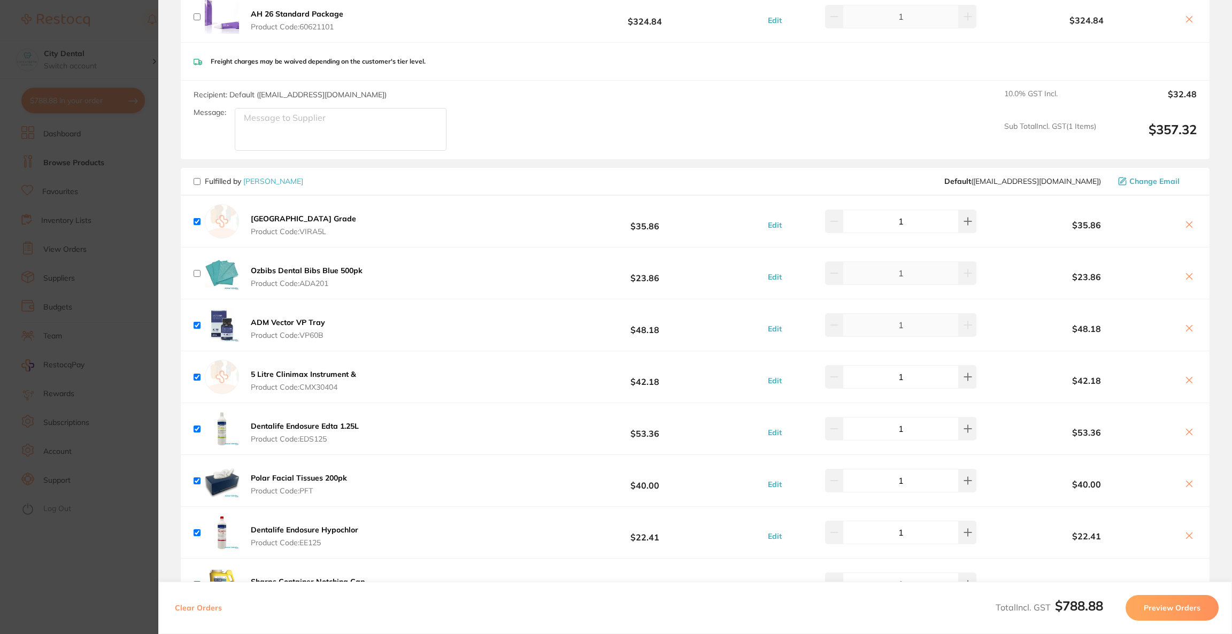
checkbox input "true"
click at [195, 377] on input "checkbox" at bounding box center [197, 377] width 7 height 7
checkbox input "false"
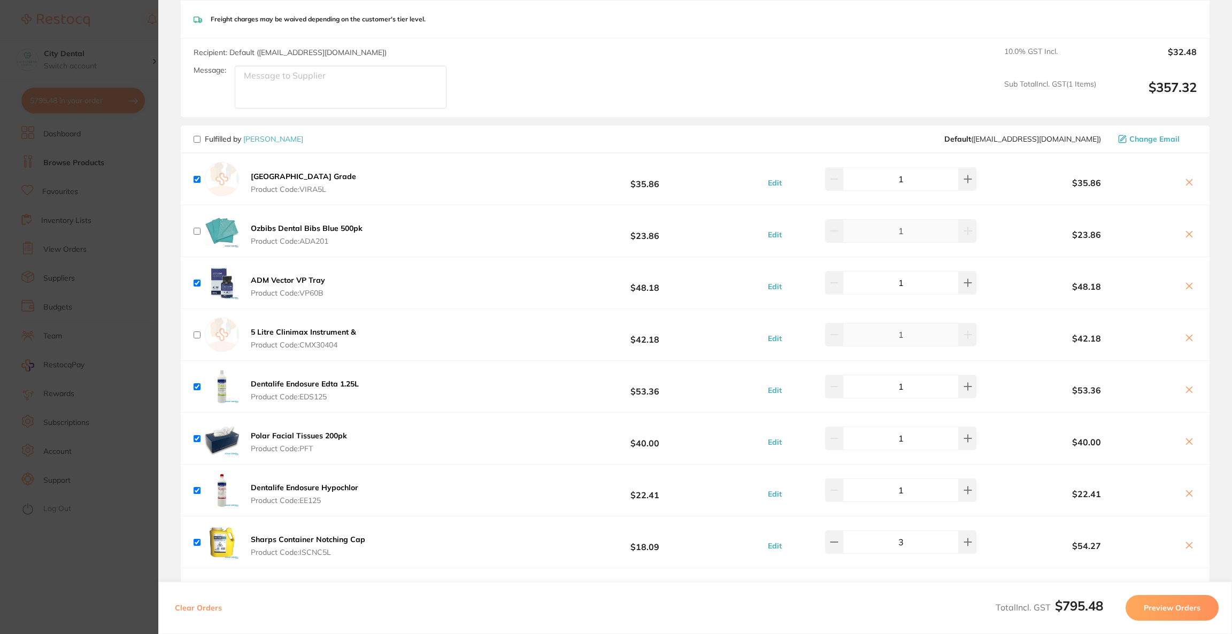
scroll to position [581, 0]
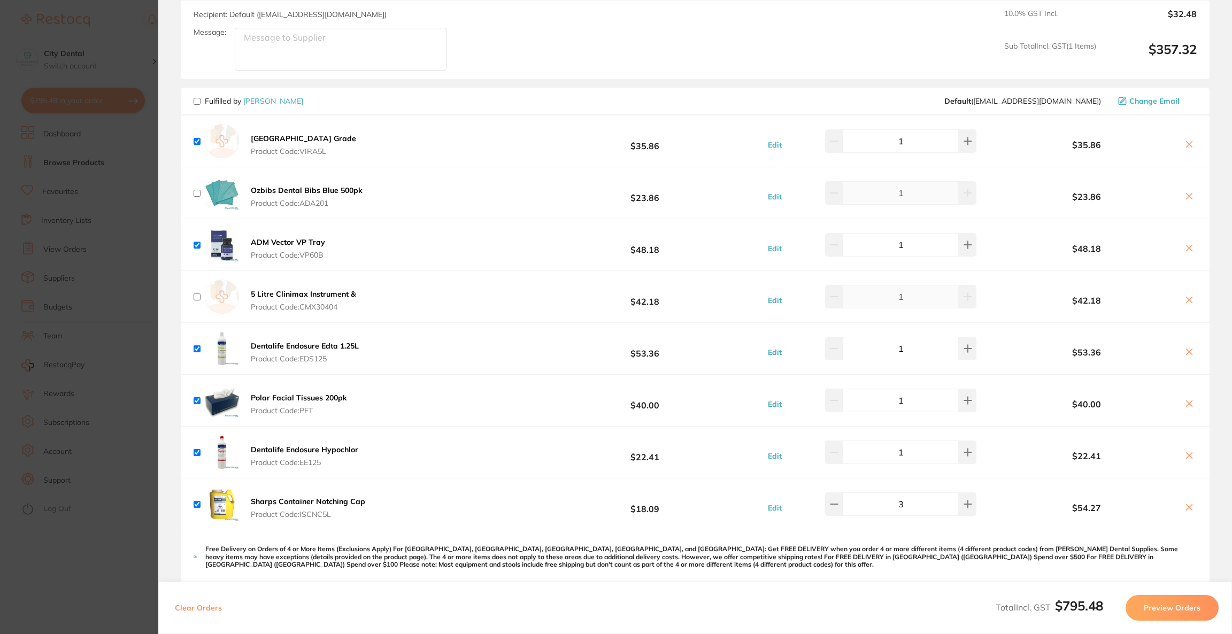
click at [190, 402] on div "Polar Facial Tissues 200pk Product Code: PFT $40.00 Edit 1 $40.00" at bounding box center [695, 400] width 1029 height 51
click at [197, 402] on input "checkbox" at bounding box center [197, 400] width 7 height 7
checkbox input "false"
click at [1165, 609] on button "Preview Orders" at bounding box center [1172, 608] width 93 height 26
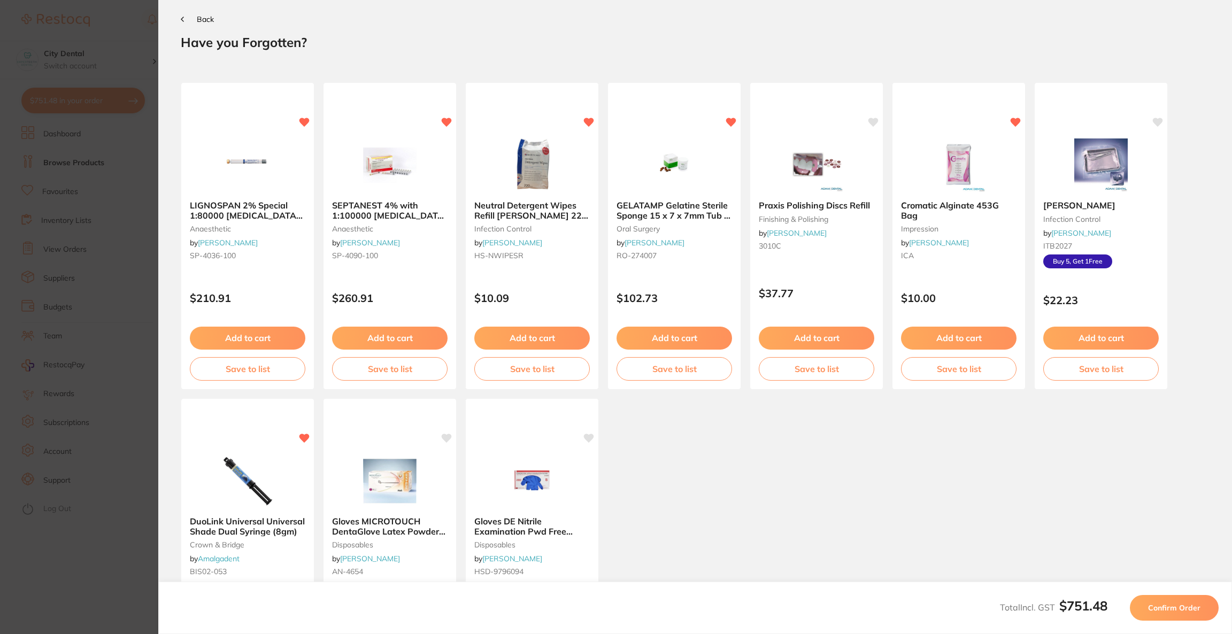
scroll to position [0, 0]
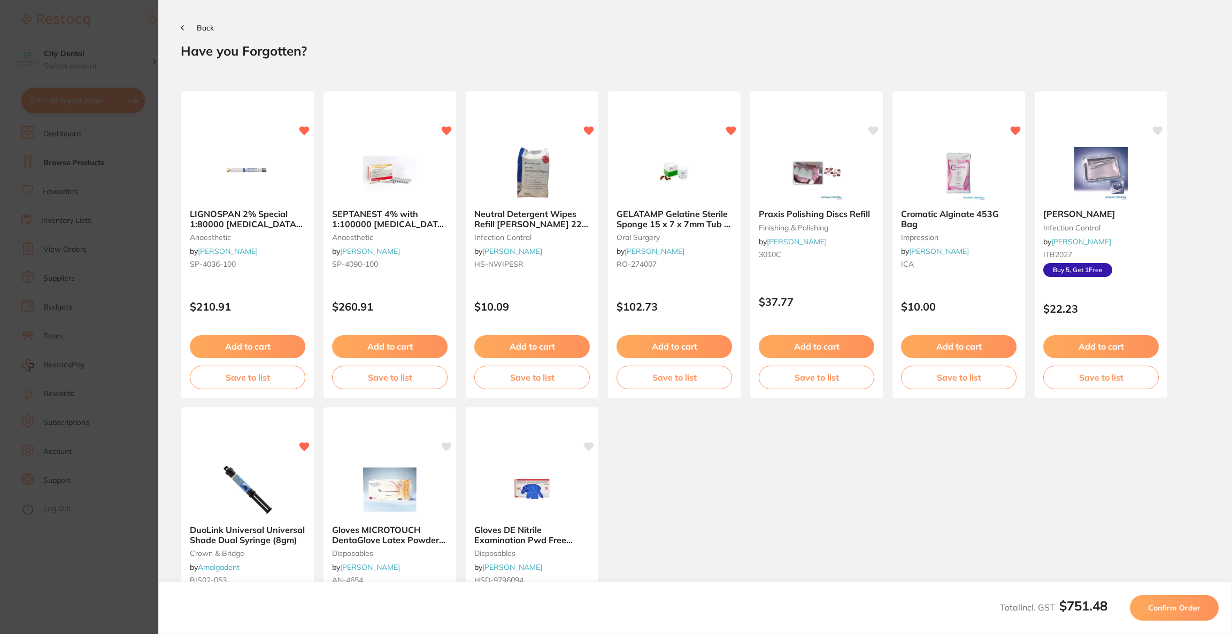
click at [1161, 609] on span "Confirm Order" at bounding box center [1175, 608] width 52 height 10
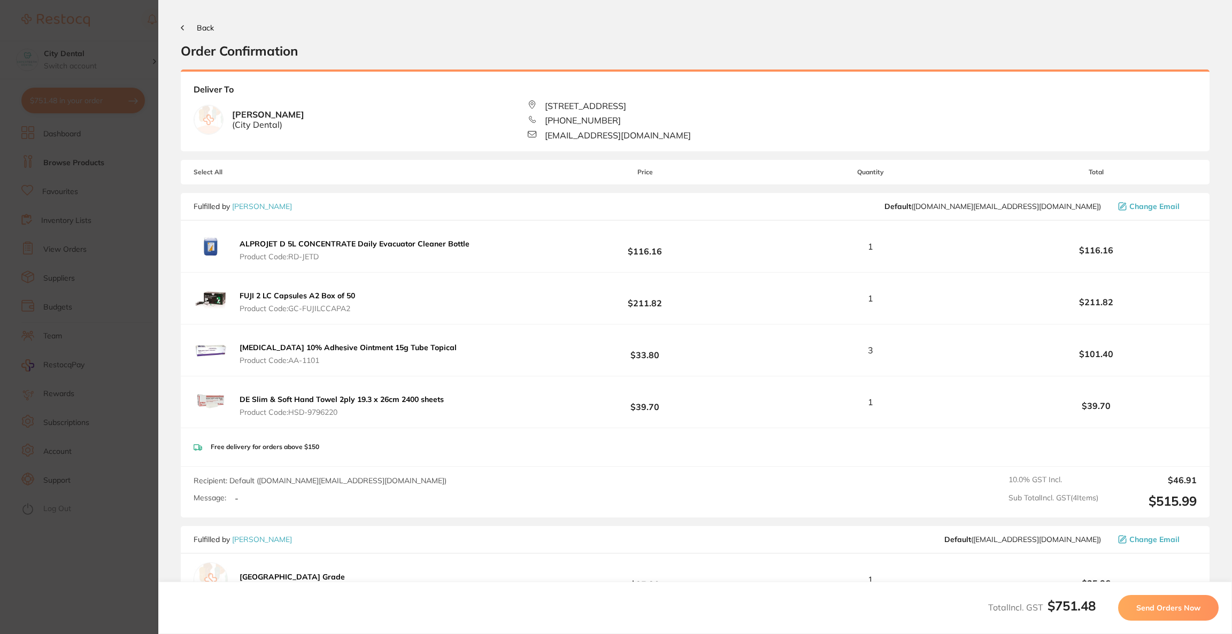
click at [1161, 609] on span "Send Orders Now" at bounding box center [1169, 608] width 64 height 10
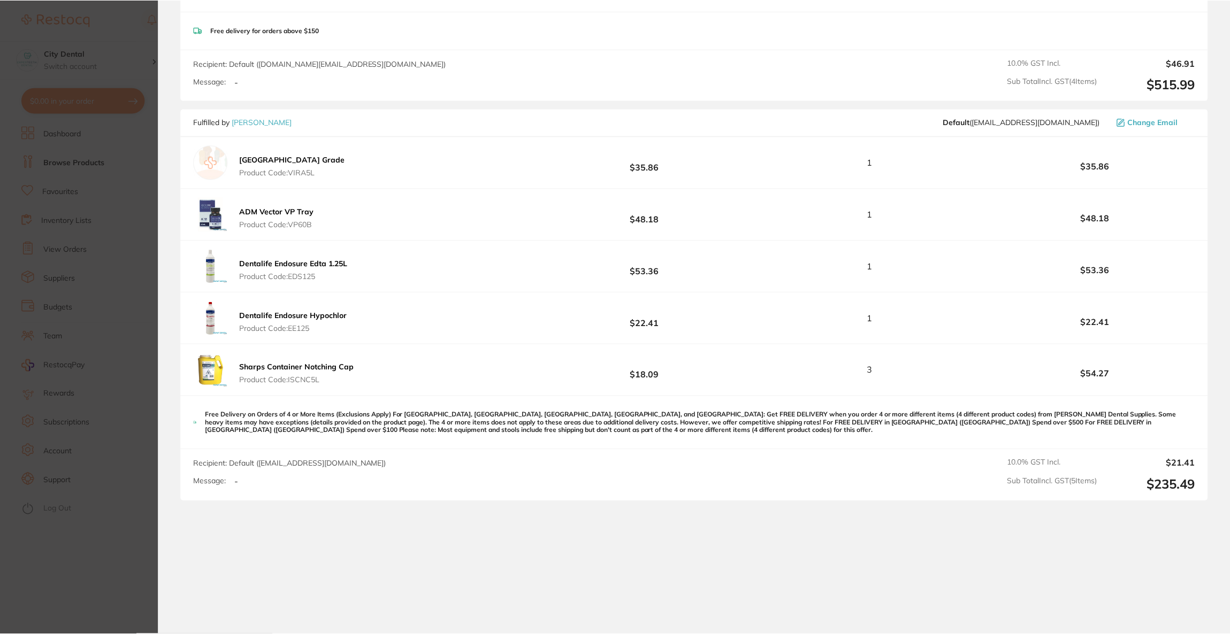
scroll to position [631, 0]
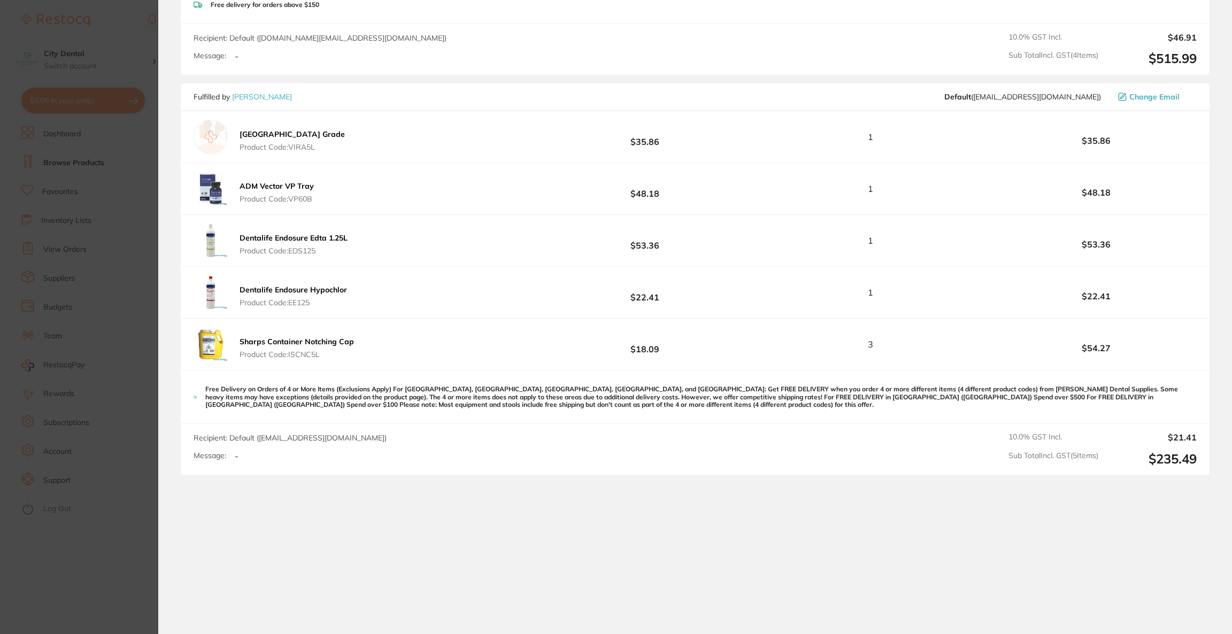
click at [116, 41] on section "Update RRP Set your pre negotiated price for this item. Item Agreed RRP (excl. …" at bounding box center [616, 317] width 1232 height 634
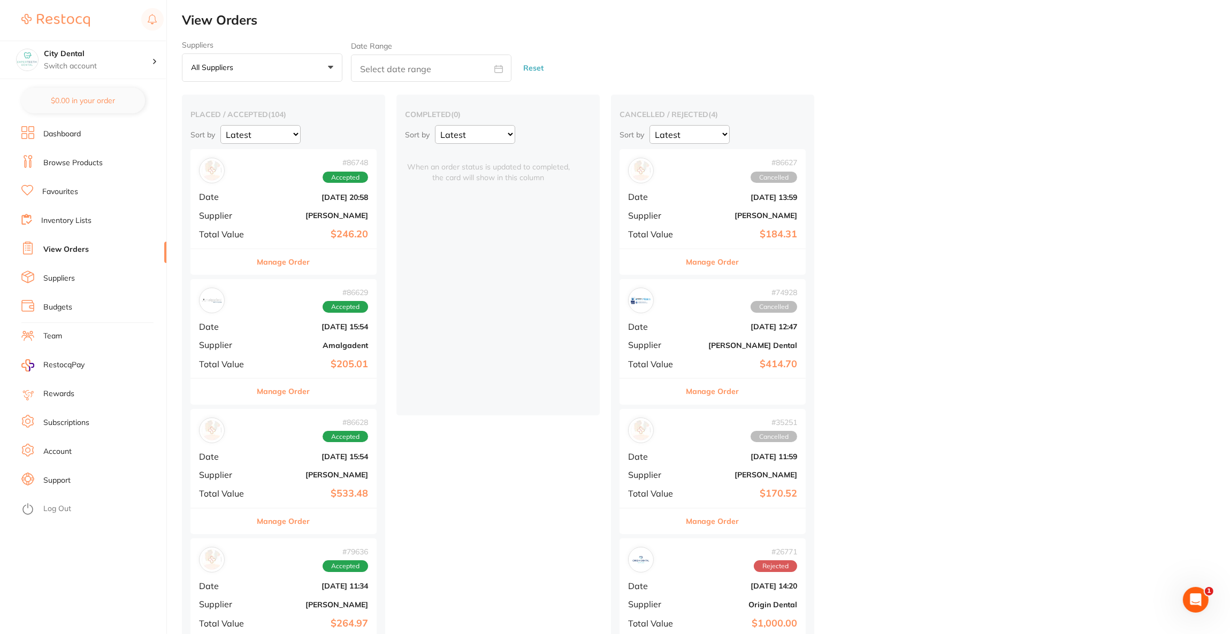
checkbox input "false"
click at [76, 165] on link "Browse Products" at bounding box center [72, 163] width 59 height 11
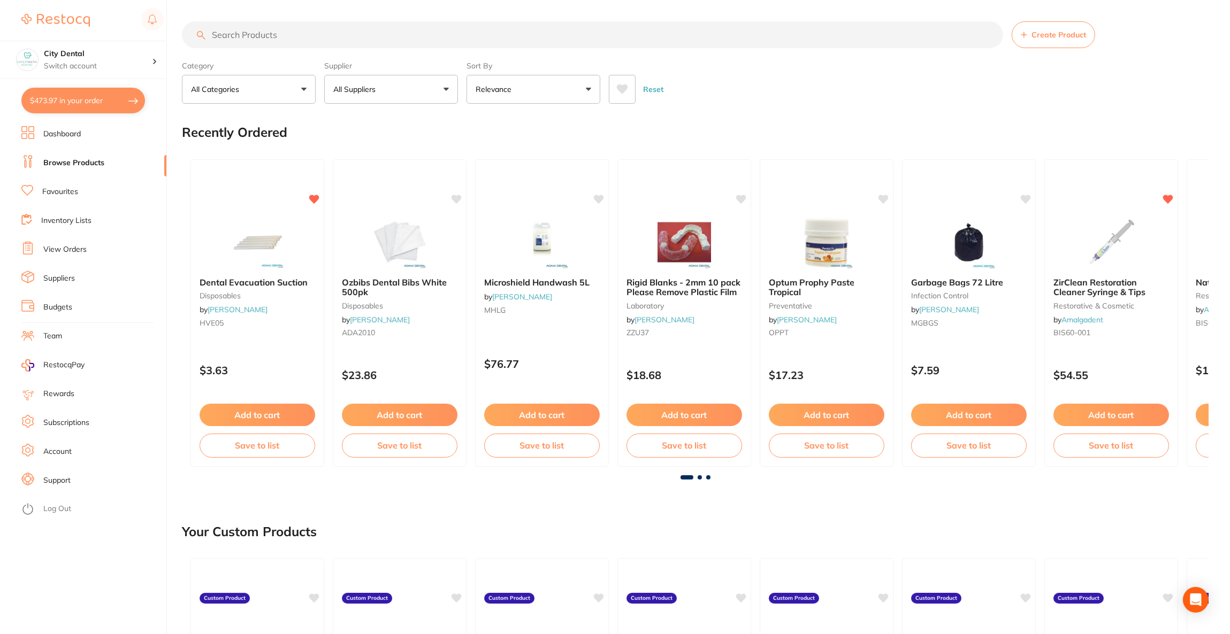
click at [296, 35] on input "search" at bounding box center [592, 34] width 821 height 27
paste input "AURAIO"
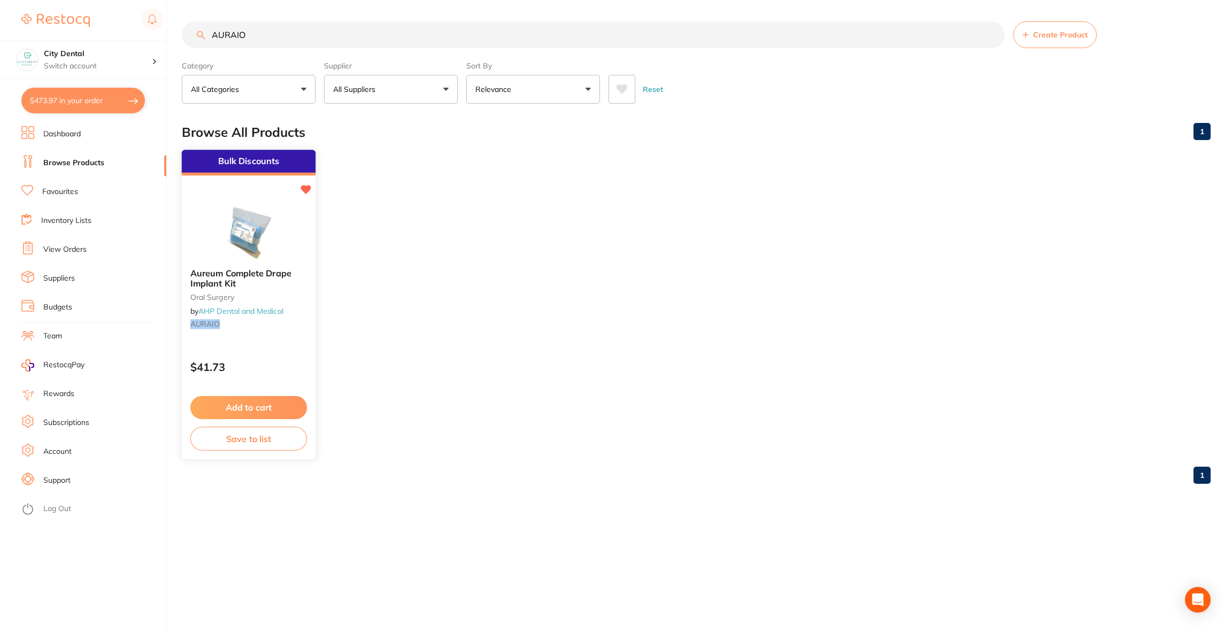
type input "AURAIO"
click at [278, 226] on img at bounding box center [248, 233] width 70 height 54
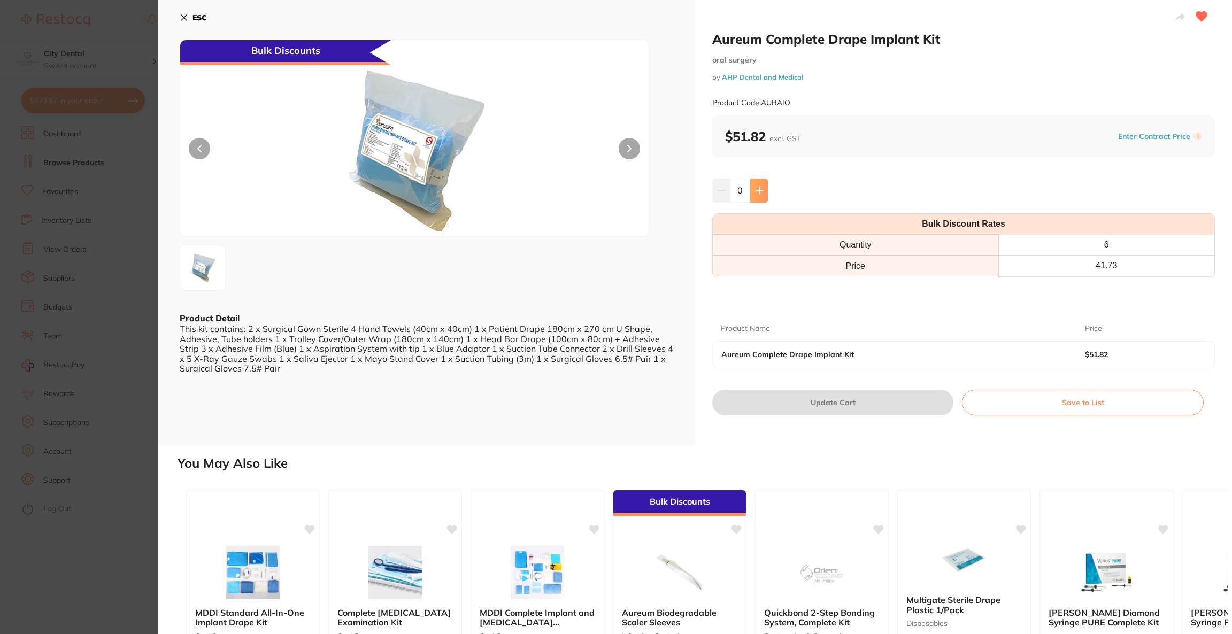
click at [764, 192] on button at bounding box center [760, 191] width 18 height 24
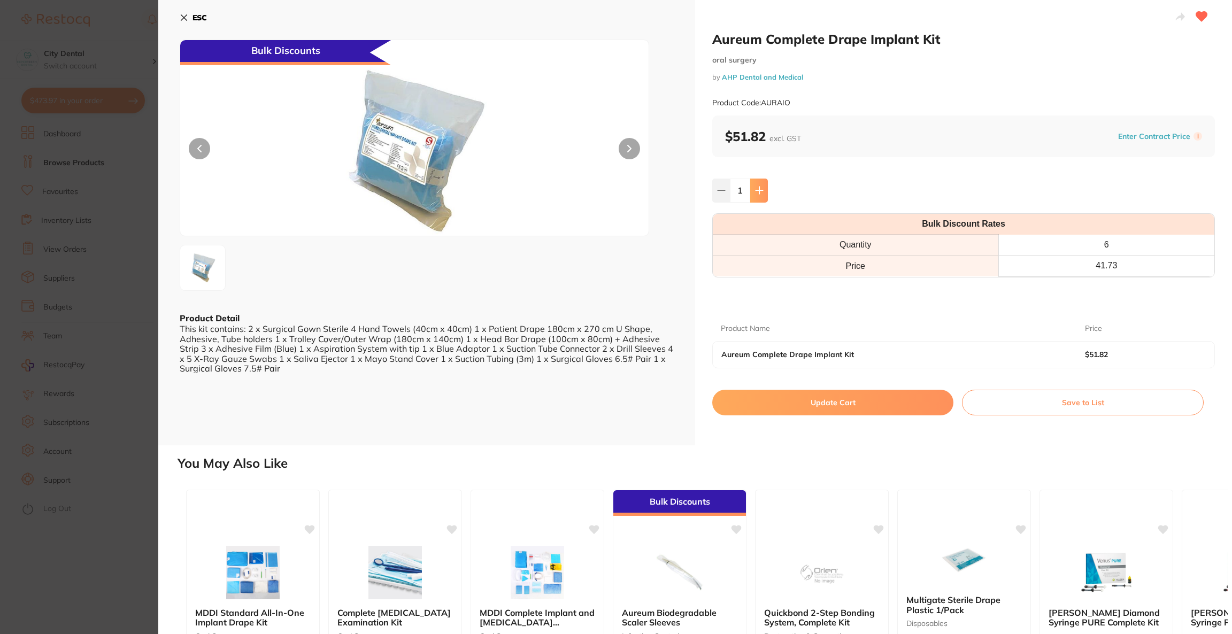
click at [762, 192] on icon at bounding box center [759, 190] width 9 height 9
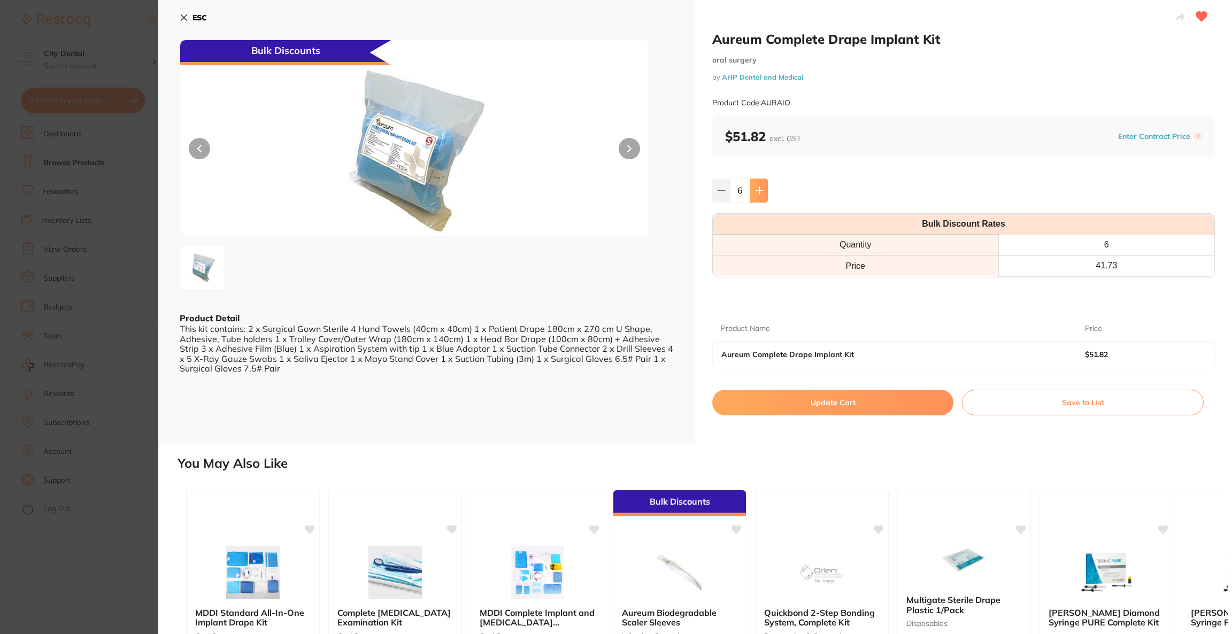
click at [752, 197] on button at bounding box center [760, 191] width 18 height 24
type input "7"
click at [794, 402] on button "Update Cart" at bounding box center [833, 403] width 241 height 26
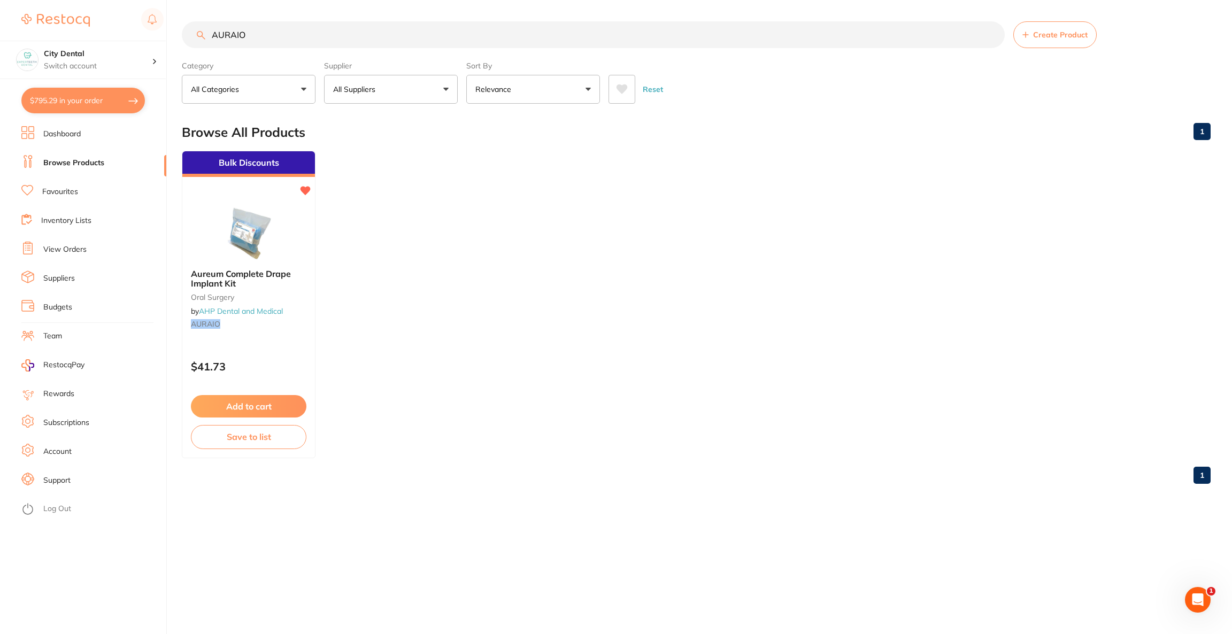
click at [63, 102] on button "$795.29 in your order" at bounding box center [83, 101] width 124 height 26
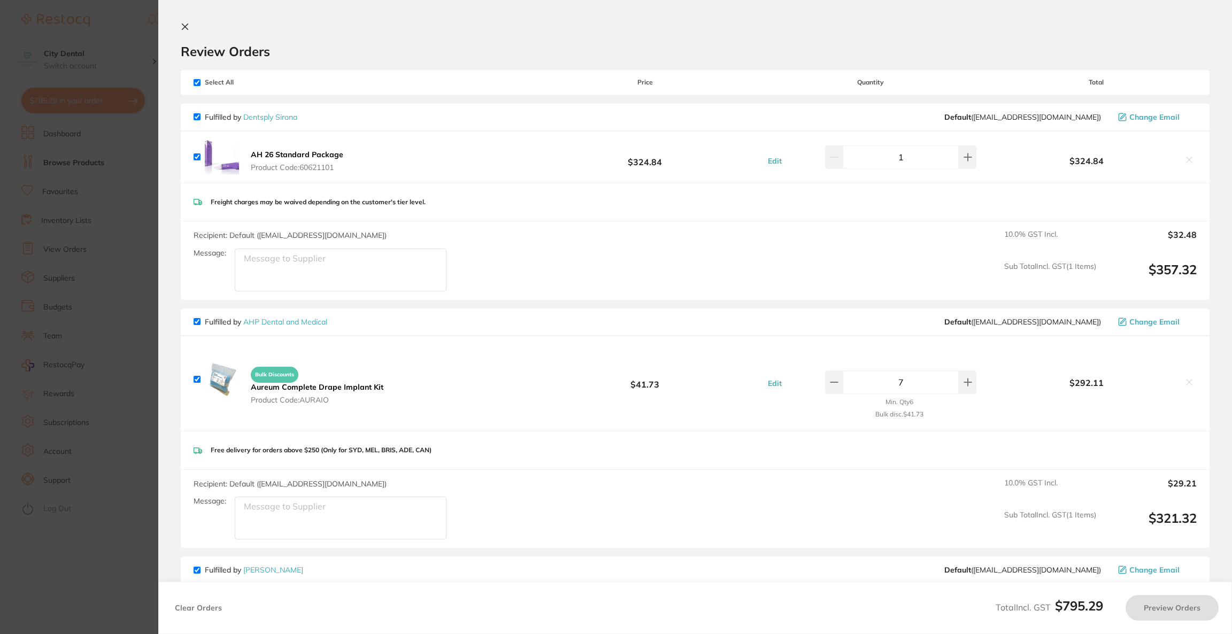
checkbox input "true"
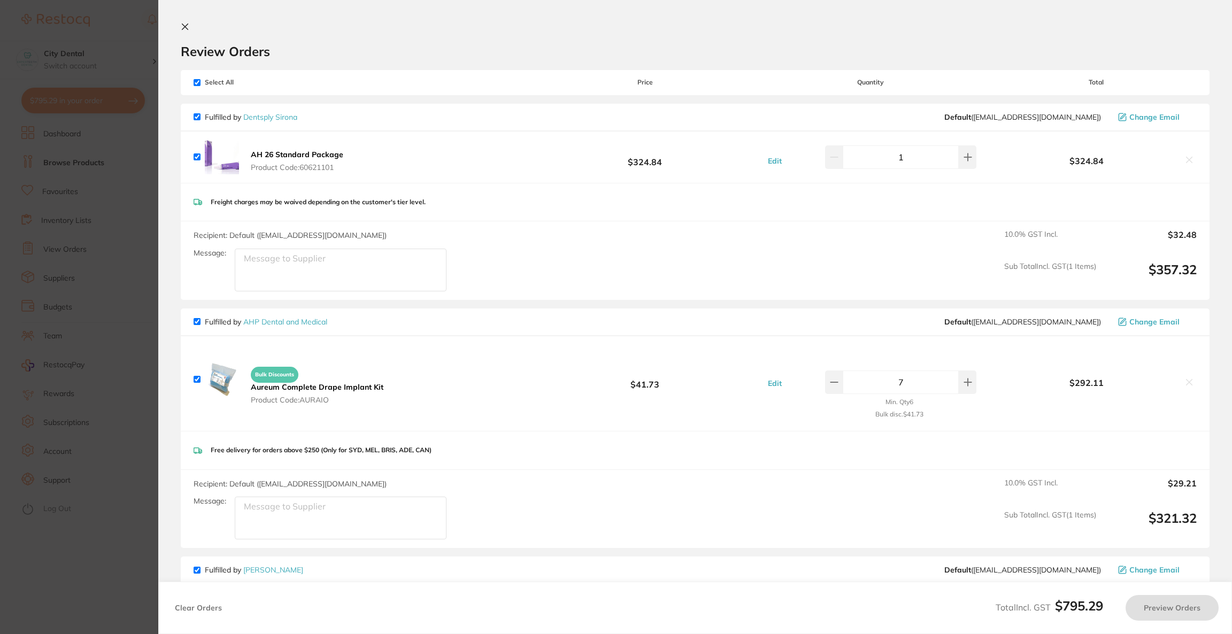
checkbox input "true"
click at [105, 58] on section "Update RRP Set your pre negotiated price for this item. Item Agreed RRP (excl. …" at bounding box center [616, 317] width 1232 height 634
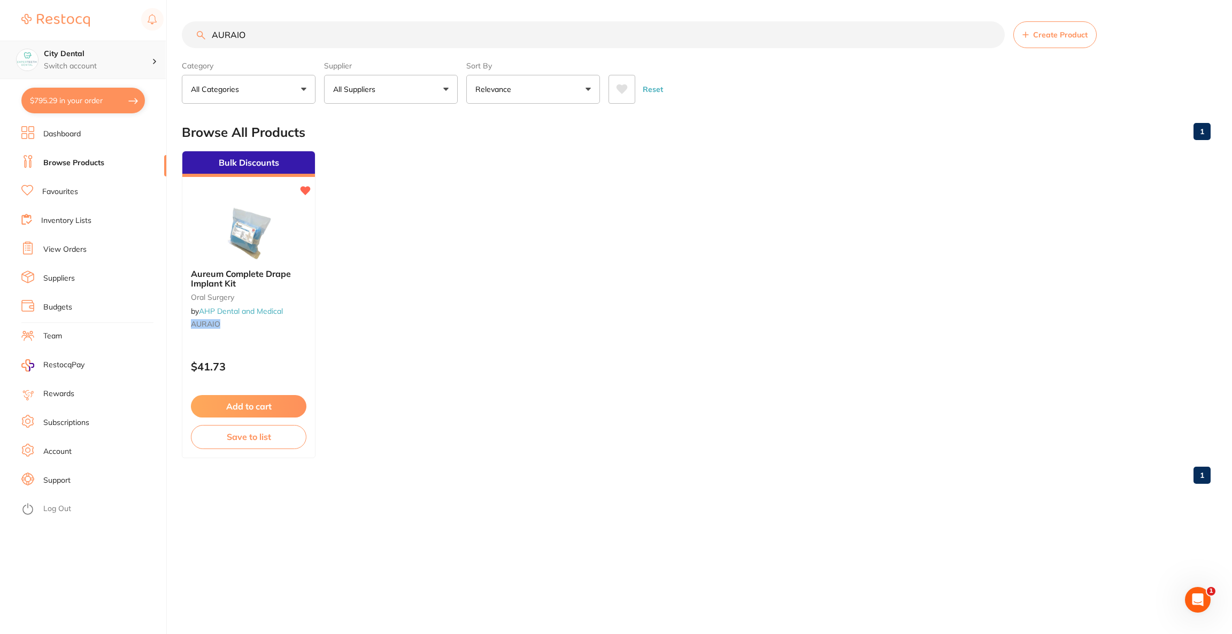
click at [121, 72] on div "City Dental Switch account" at bounding box center [83, 60] width 166 height 39
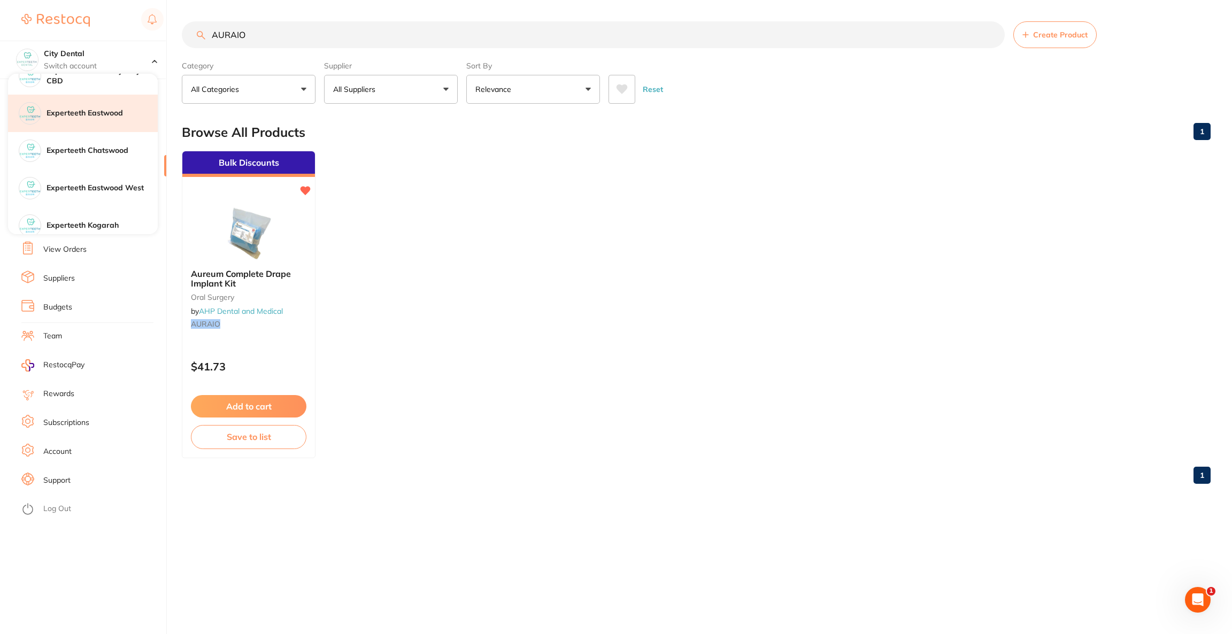
scroll to position [80, 0]
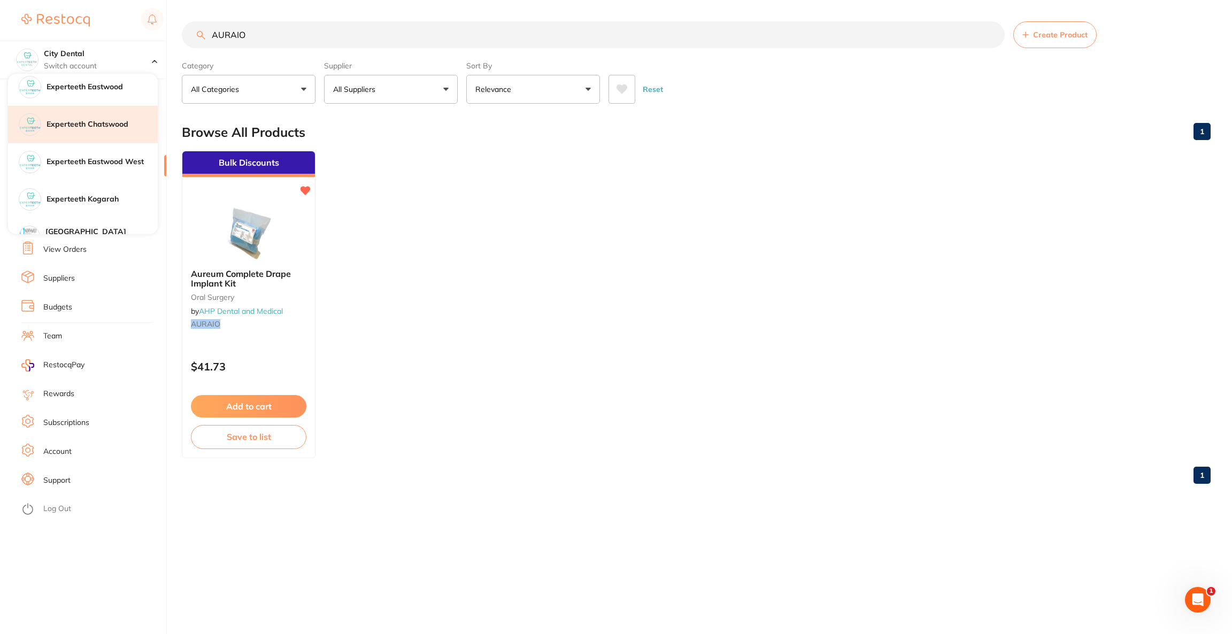
click at [99, 125] on h4 "Experteeth Chatswood" at bounding box center [102, 124] width 111 height 11
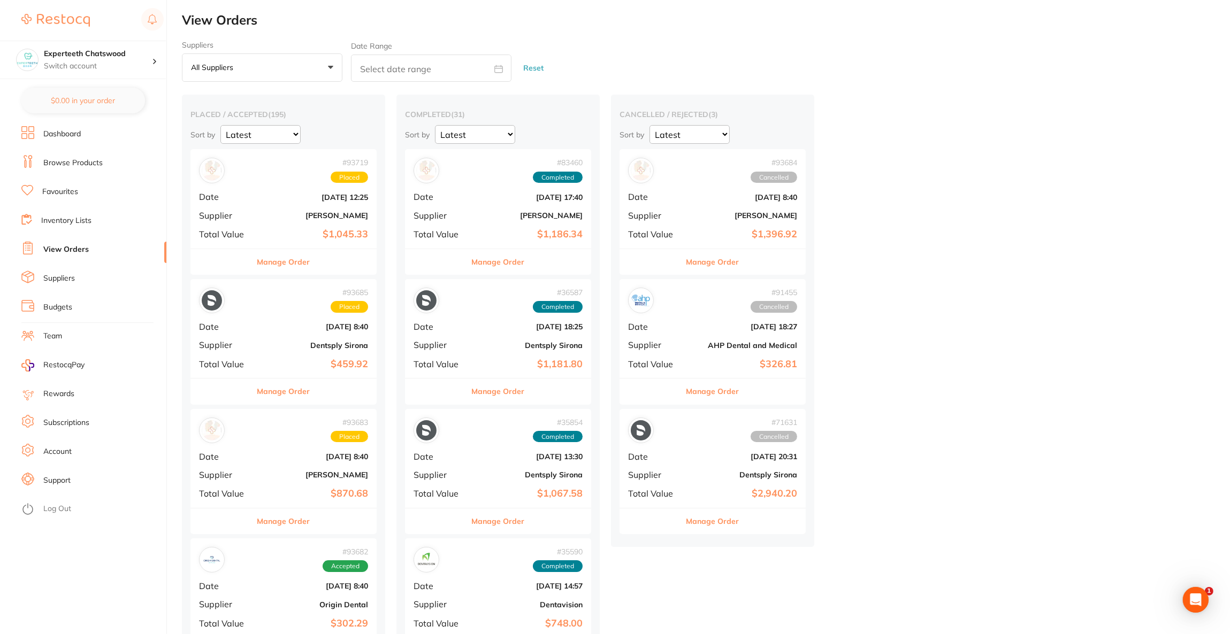
click at [680, 186] on div "# 93684 Cancelled Date Sept 15 2025, 8:40 Supplier Henry Schein Halas Total Val…" at bounding box center [712, 198] width 186 height 99
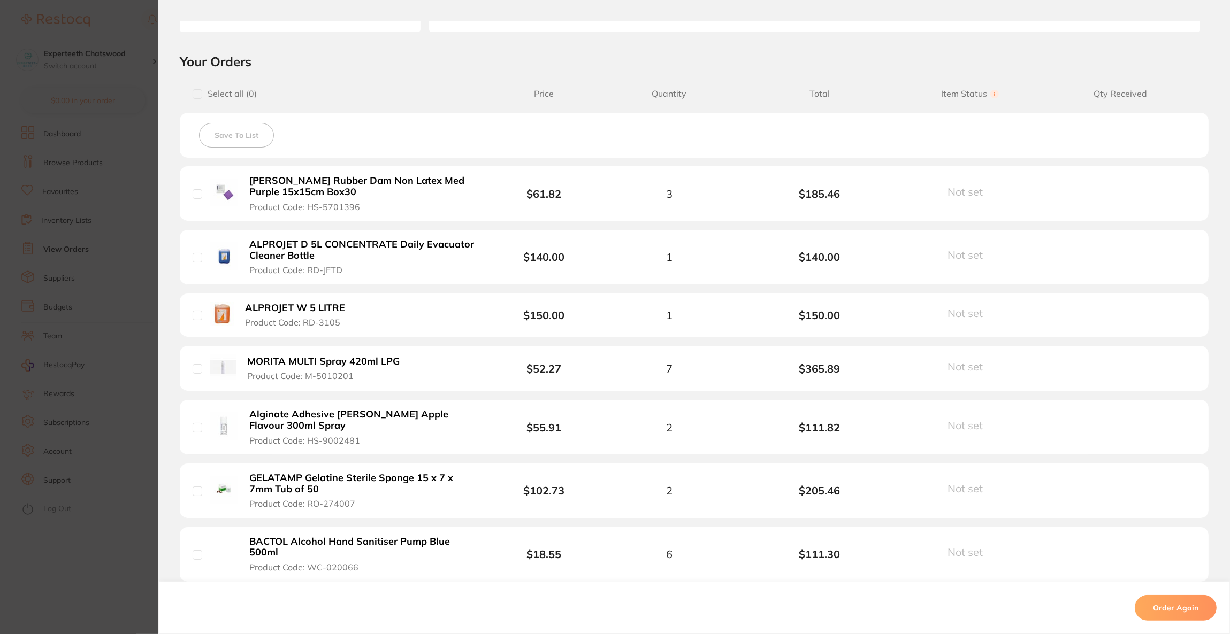
scroll to position [240, 0]
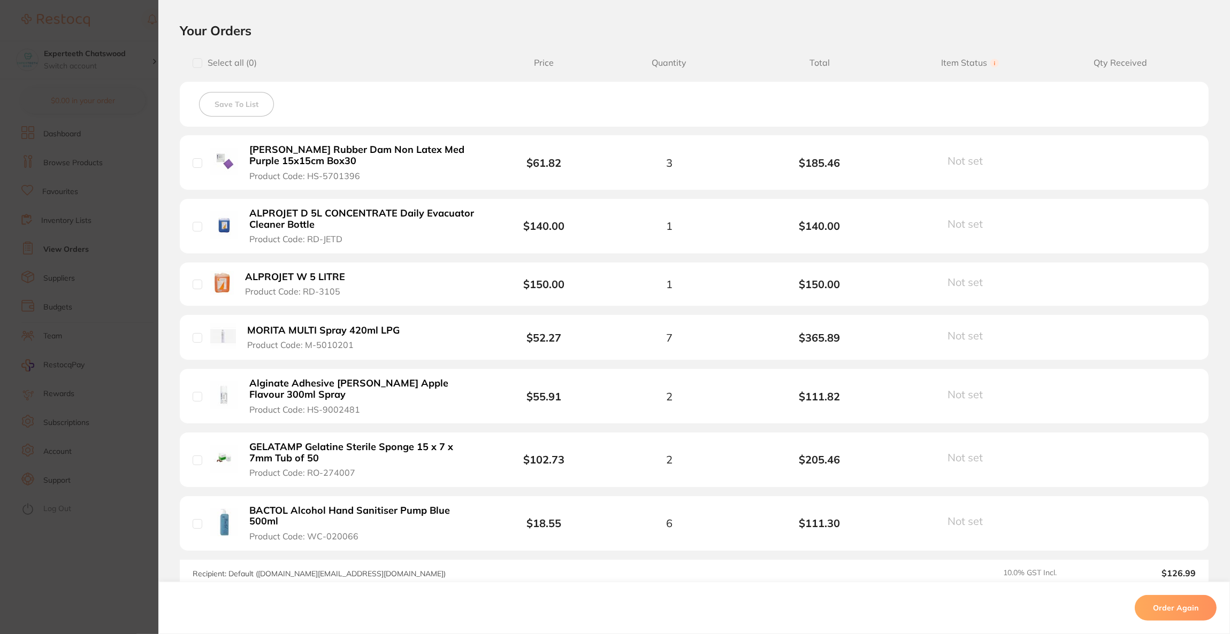
click at [68, 85] on section "Order ID: Restocq- 93684 Order Information Cancelled Order Order Date Sept 15 2…" at bounding box center [615, 317] width 1230 height 634
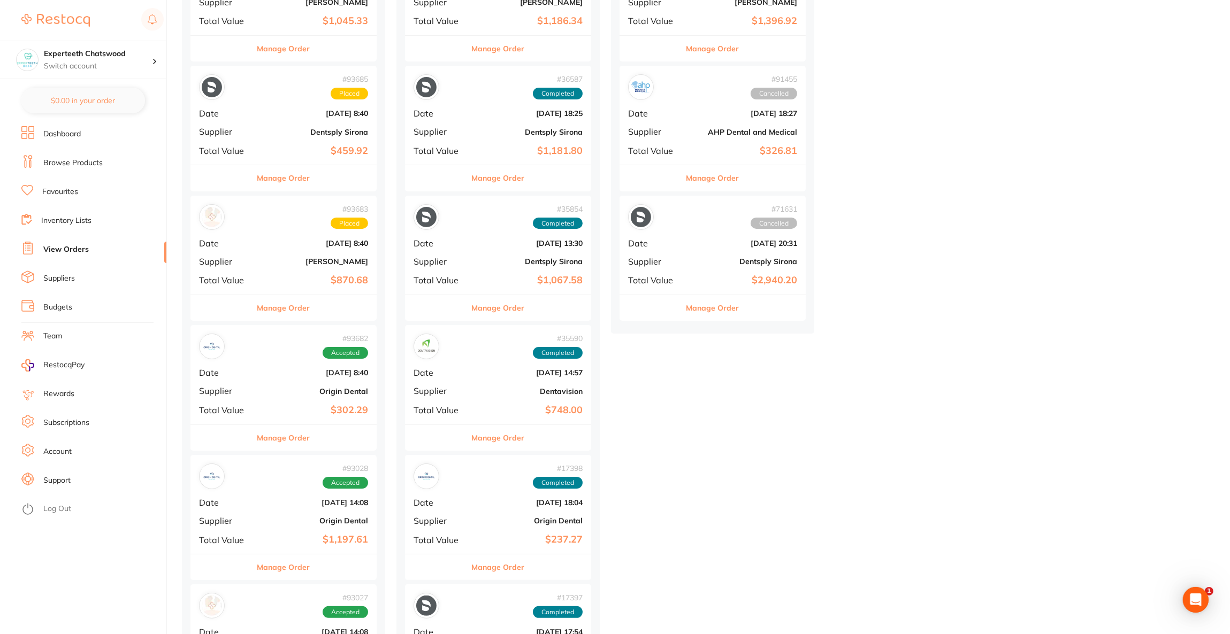
scroll to position [240, 0]
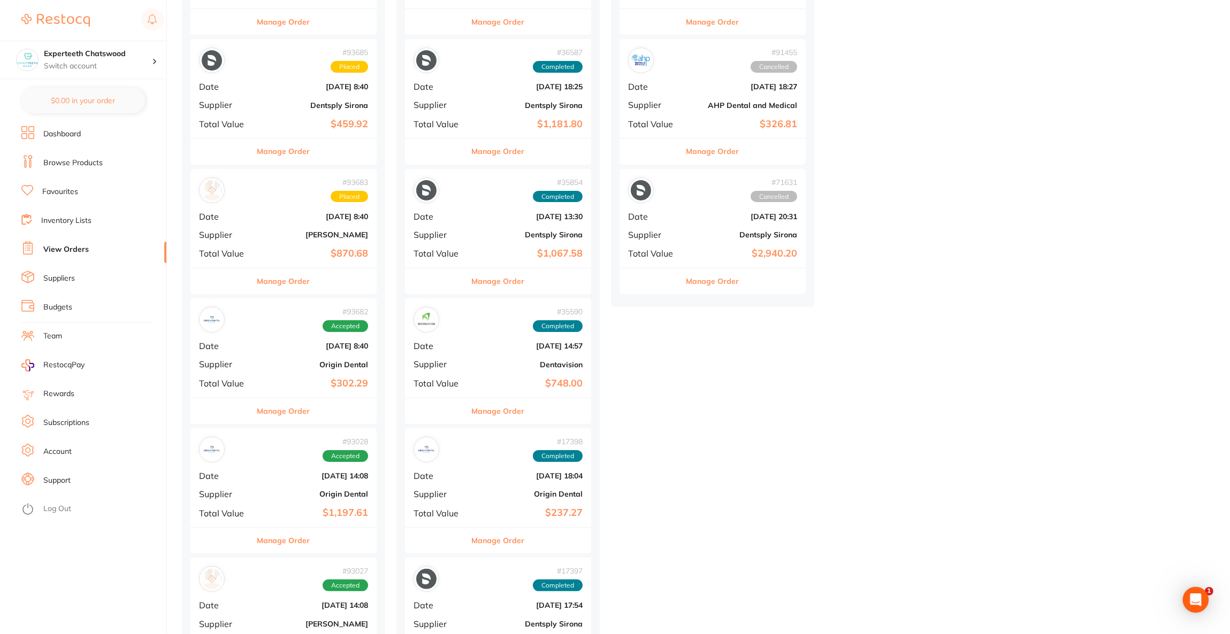
click at [139, 79] on section "Experteeth Chatswood Switch account Riaz Dental Surgery Experteeth Dental Sydne…" at bounding box center [83, 317] width 167 height 634
click at [144, 67] on p "Switch account" at bounding box center [98, 66] width 108 height 11
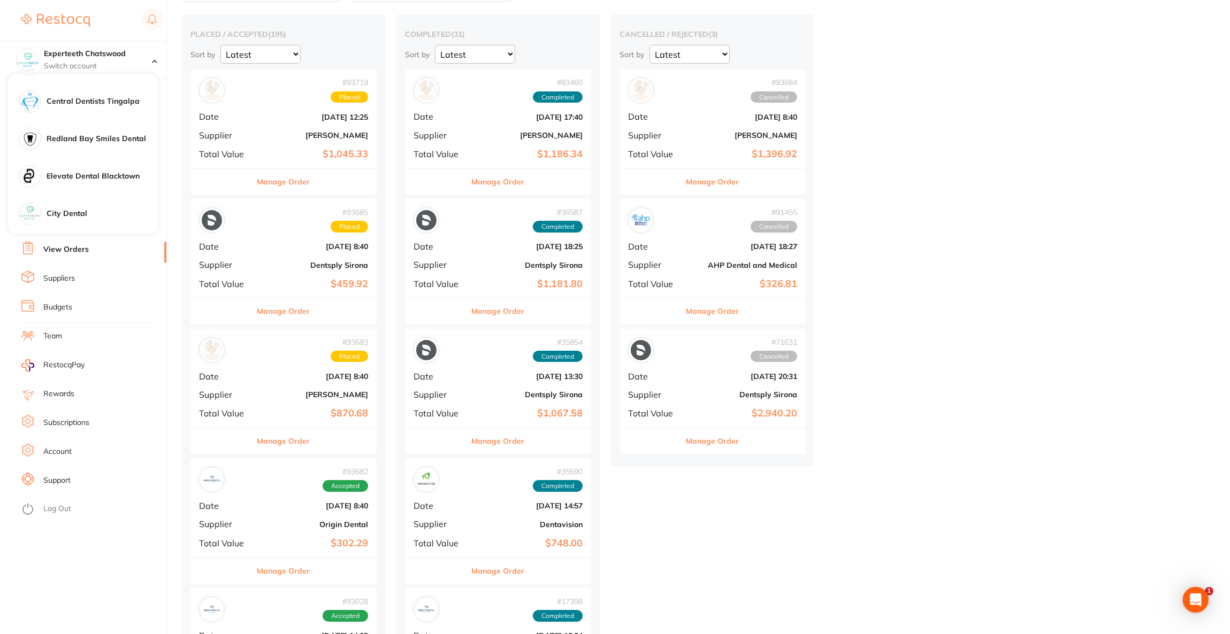
scroll to position [481, 0]
click at [96, 209] on h4 "City Dental" at bounding box center [102, 210] width 111 height 11
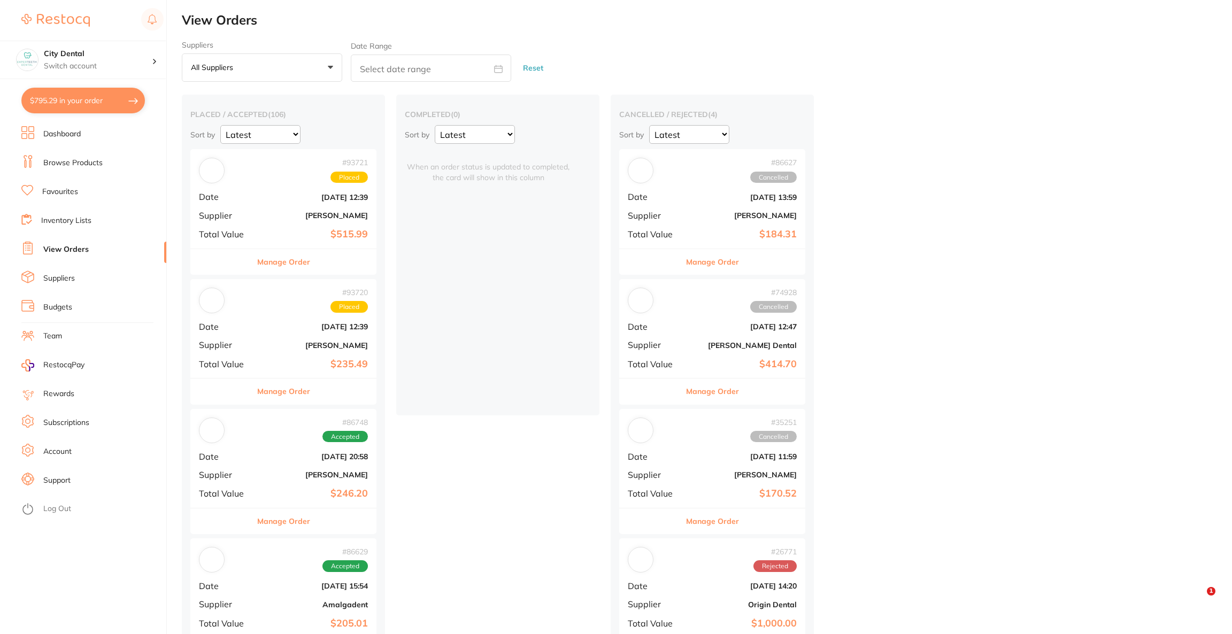
click at [124, 104] on button "$795.29 in your order" at bounding box center [83, 101] width 124 height 26
checkbox input "true"
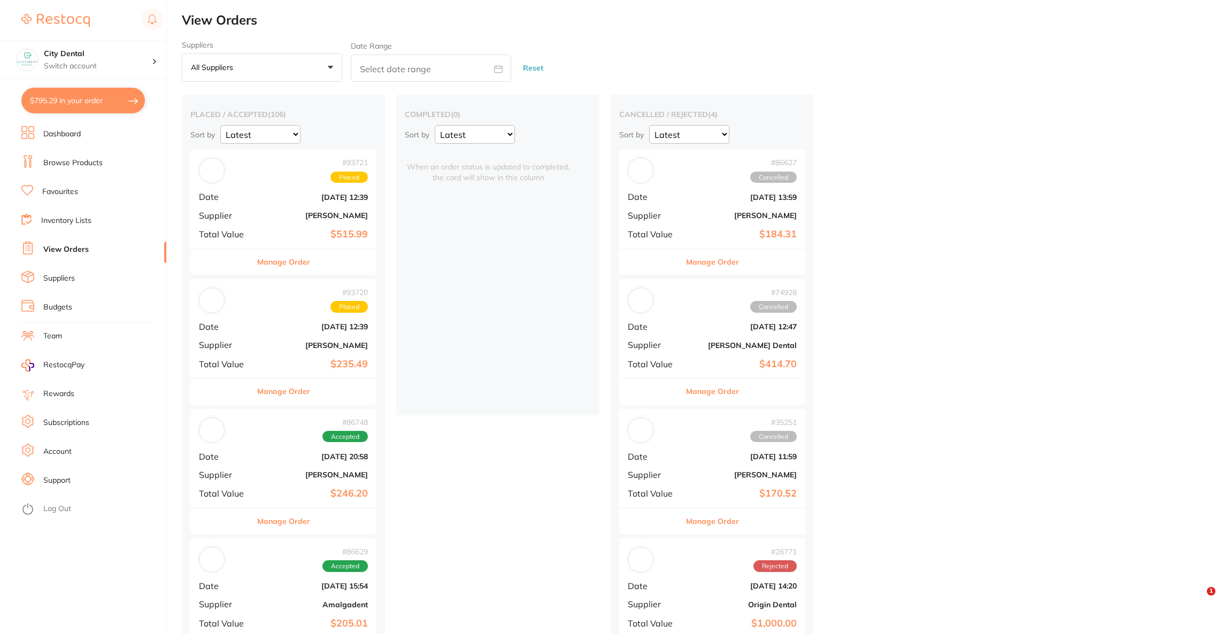
checkbox input "true"
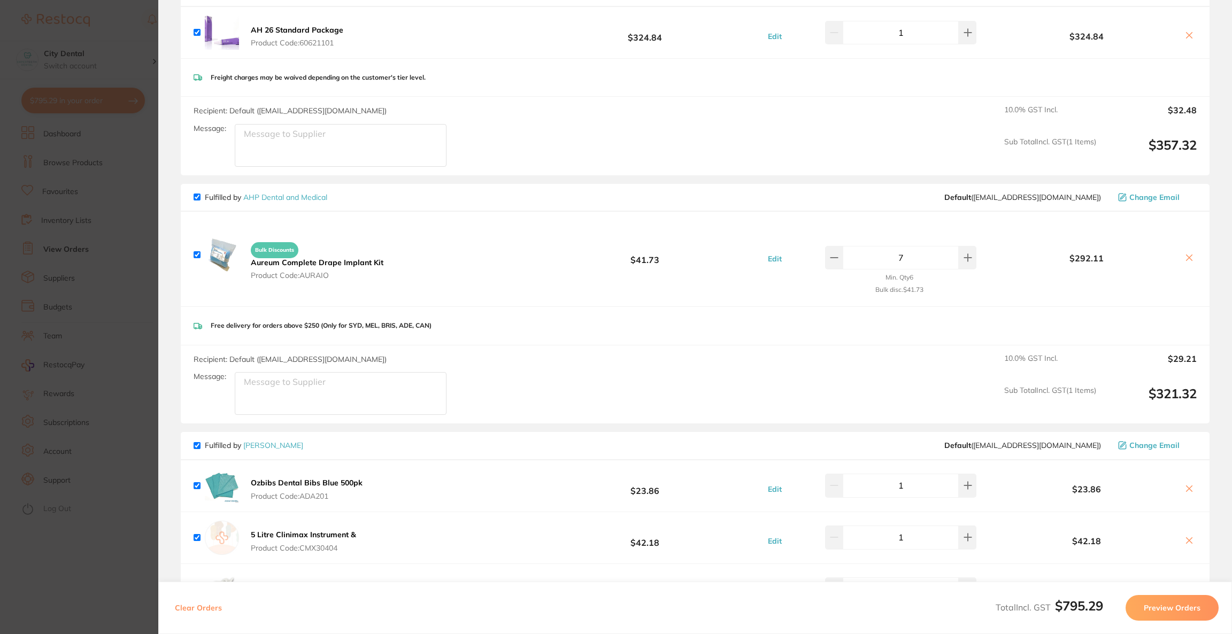
scroll to position [160, 0]
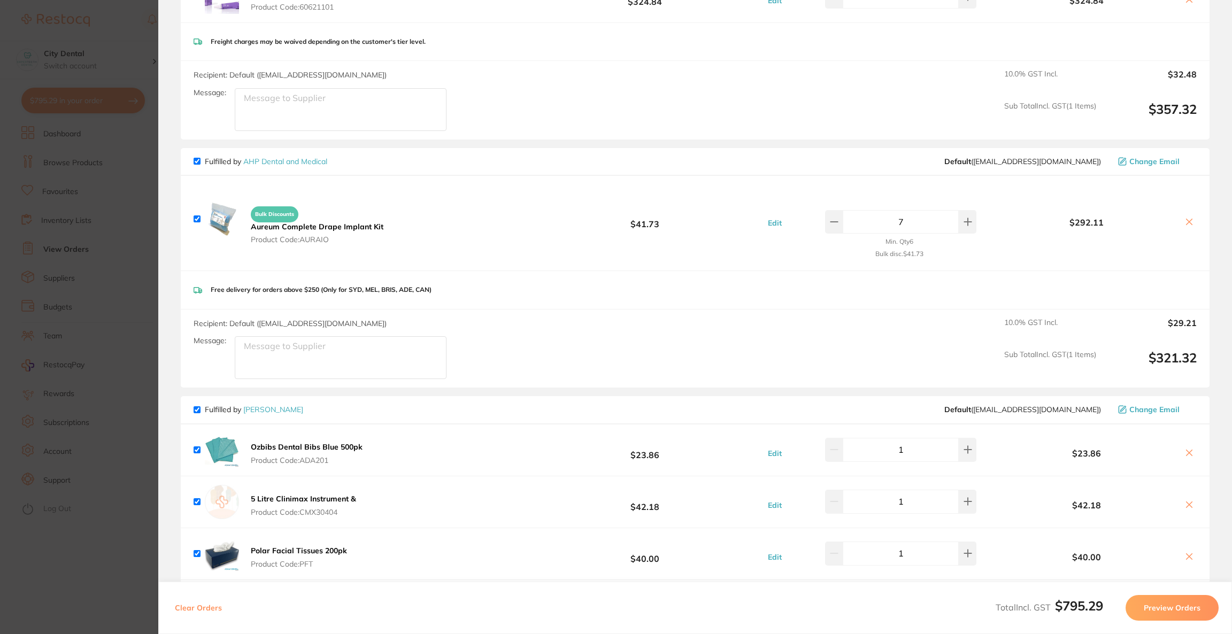
click at [147, 281] on section "Update RRP Set your pre negotiated price for this item. Item Agreed RRP (excl. …" at bounding box center [616, 317] width 1232 height 634
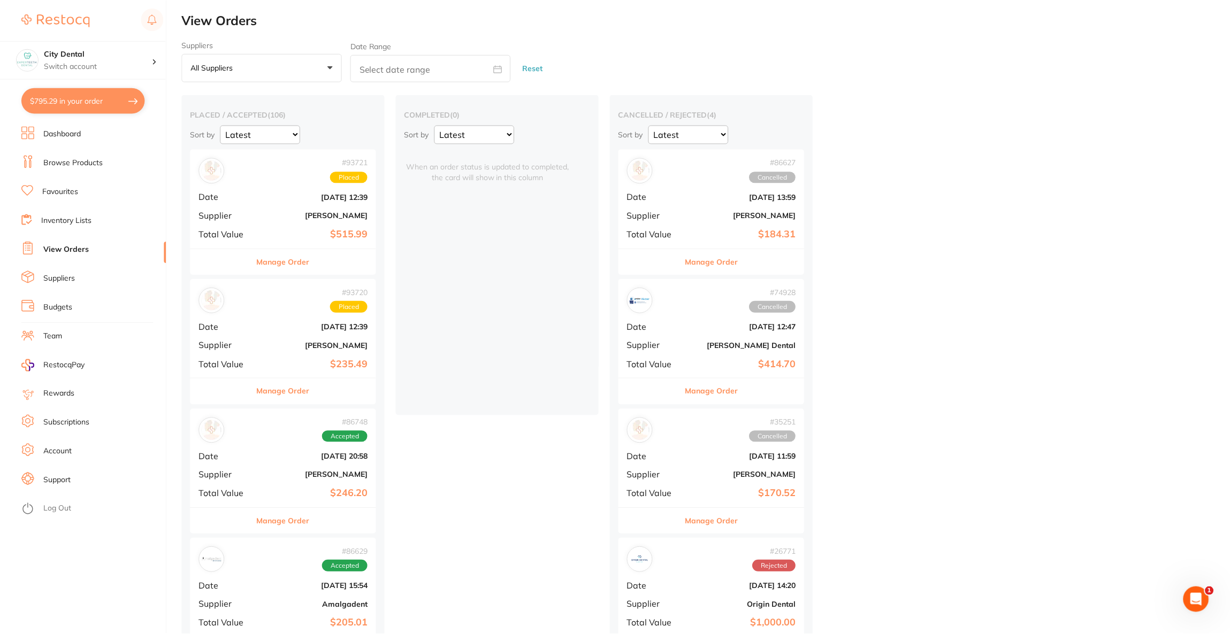
scroll to position [80, 0]
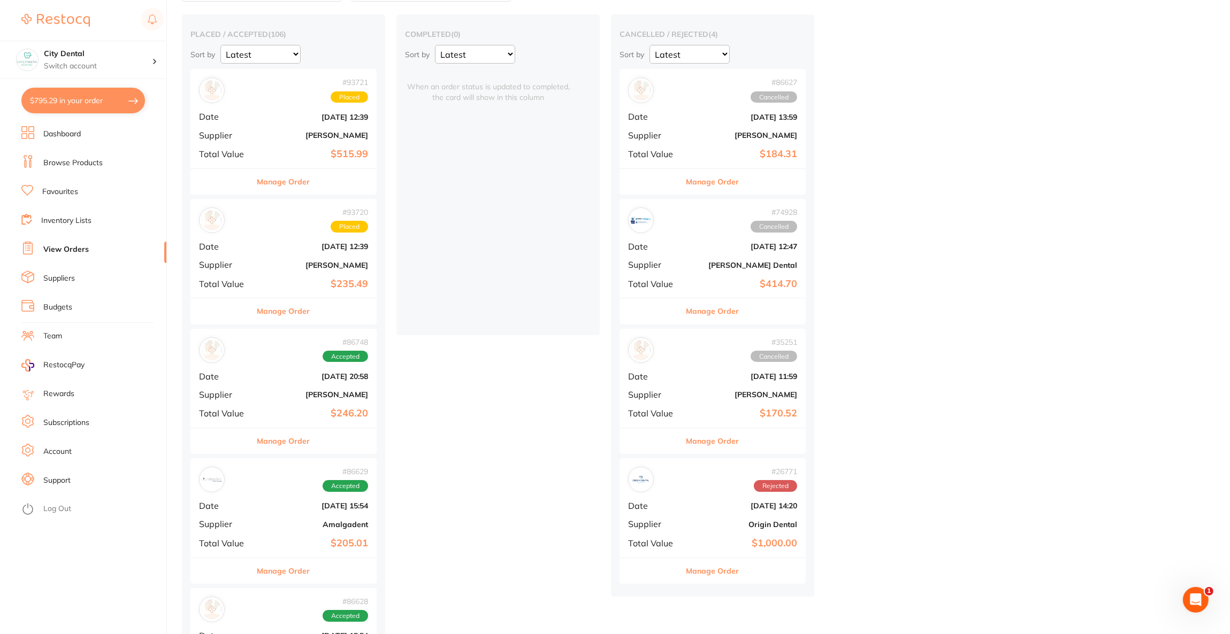
click at [111, 99] on button "$795.29 in your order" at bounding box center [83, 101] width 124 height 26
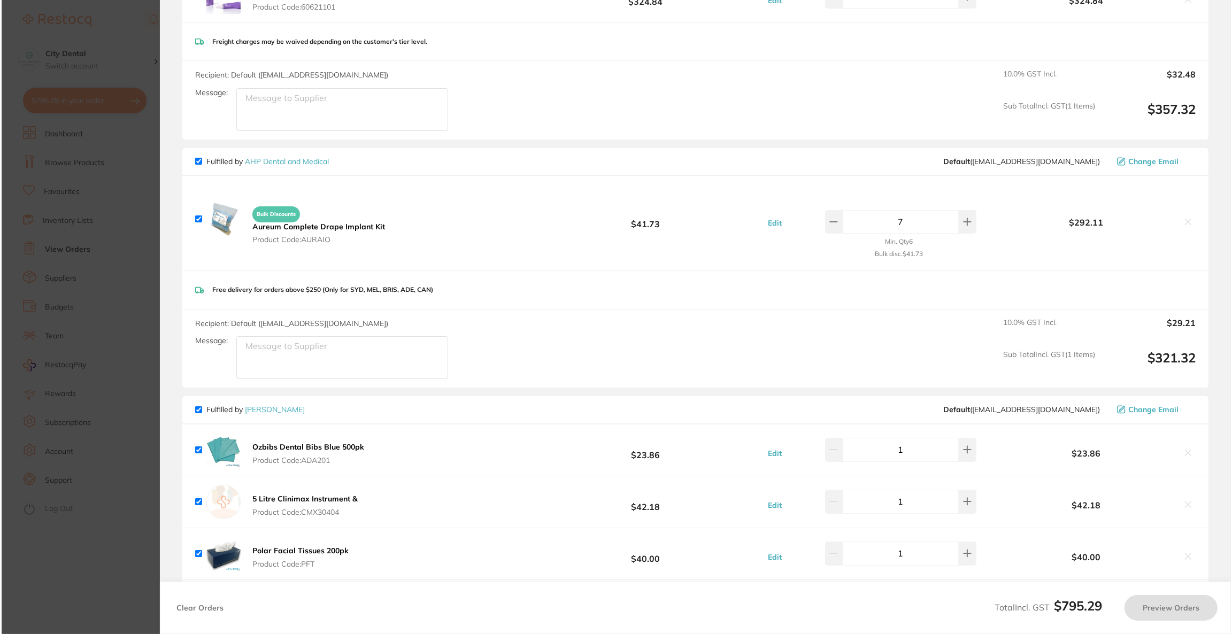
scroll to position [0, 0]
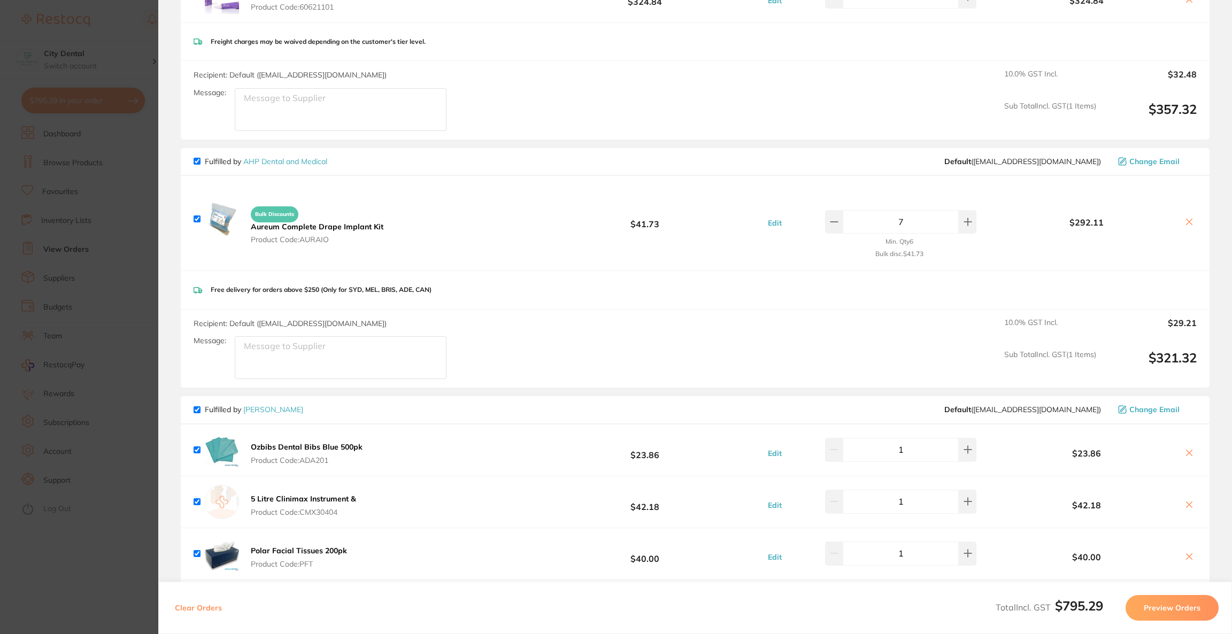
click at [70, 282] on section "Update RRP Set your pre negotiated price for this item. Item Agreed RRP (excl. …" at bounding box center [616, 317] width 1232 height 634
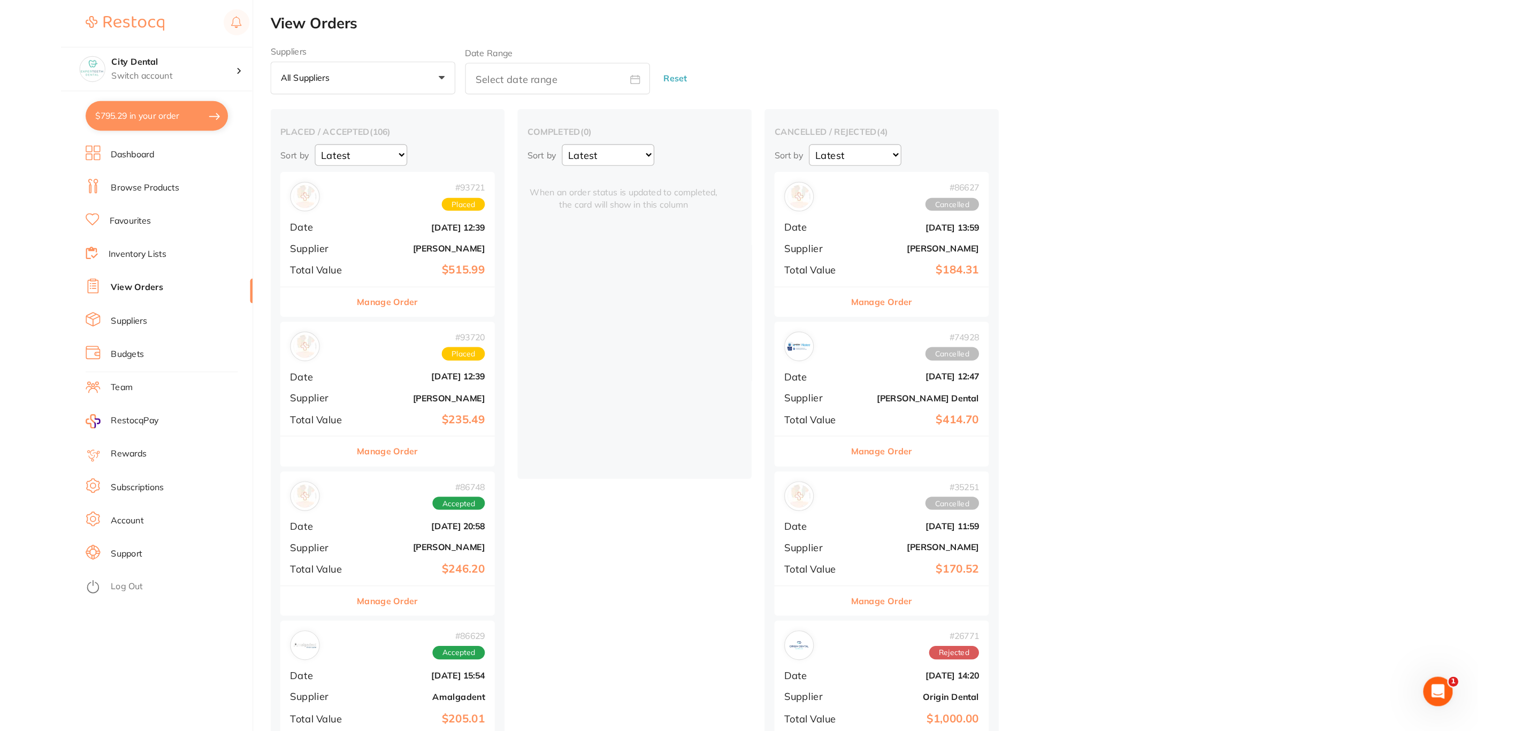
scroll to position [160, 0]
